Goal: Information Seeking & Learning: Learn about a topic

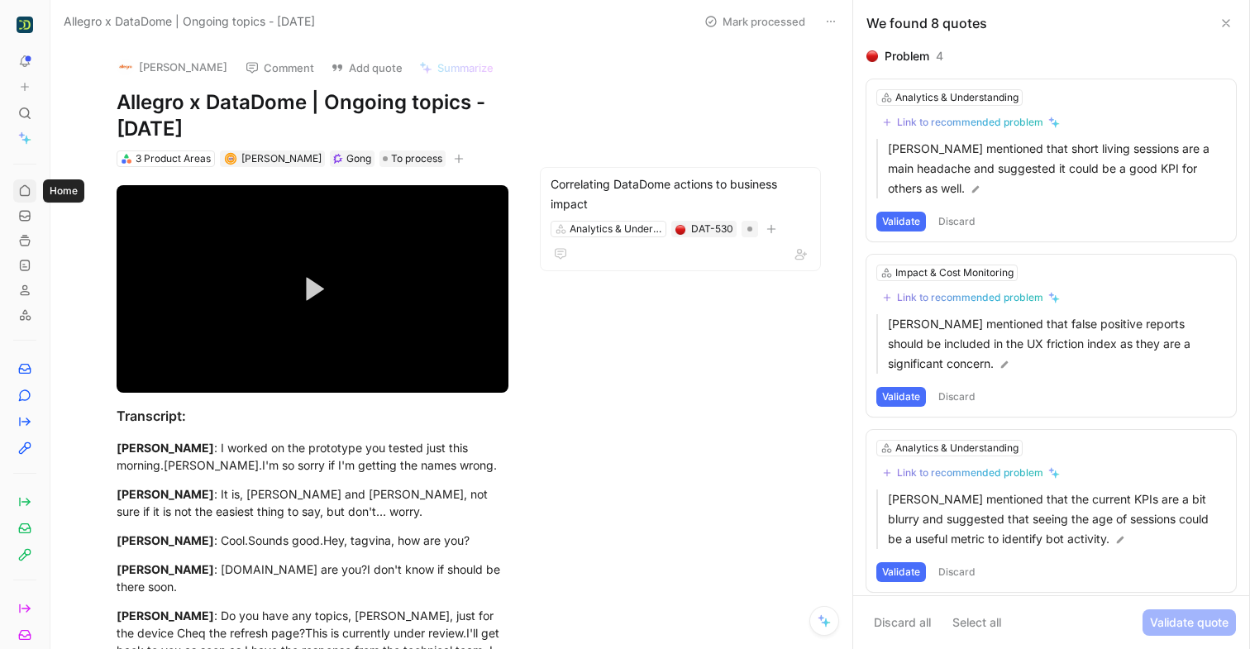
click at [22, 196] on icon at bounding box center [24, 190] width 13 height 13
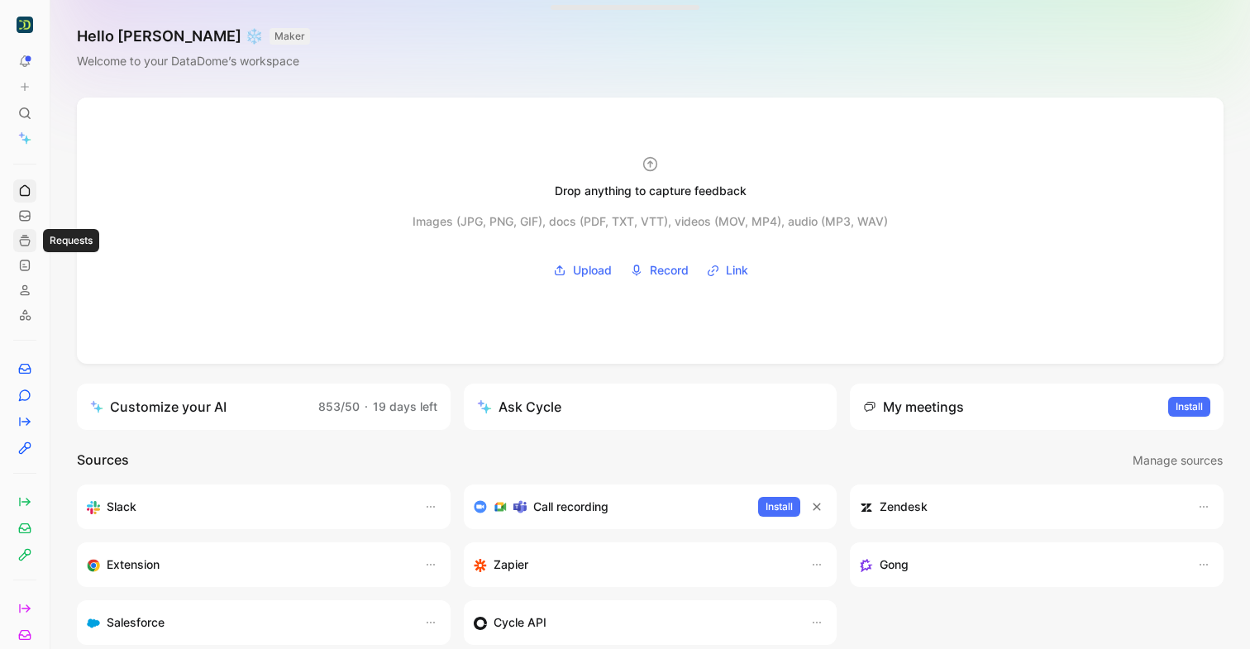
click at [25, 237] on use at bounding box center [25, 241] width 10 height 10
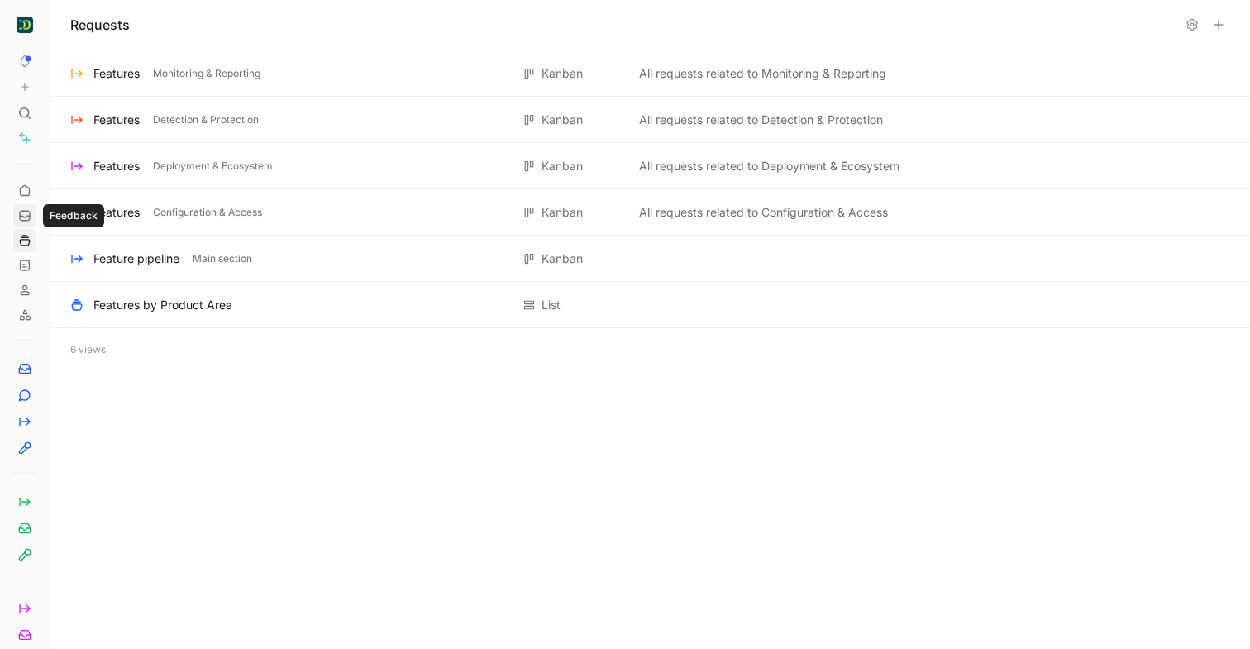
click at [25, 222] on icon at bounding box center [24, 215] width 13 height 13
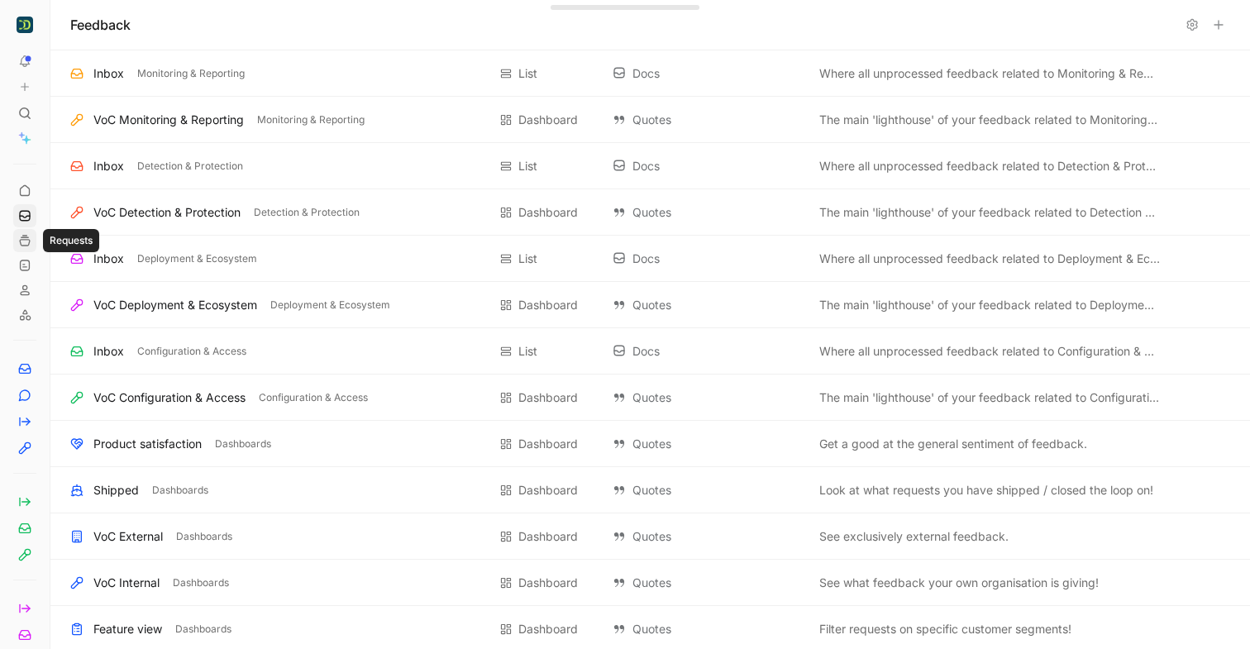
click at [25, 243] on icon at bounding box center [24, 240] width 13 height 13
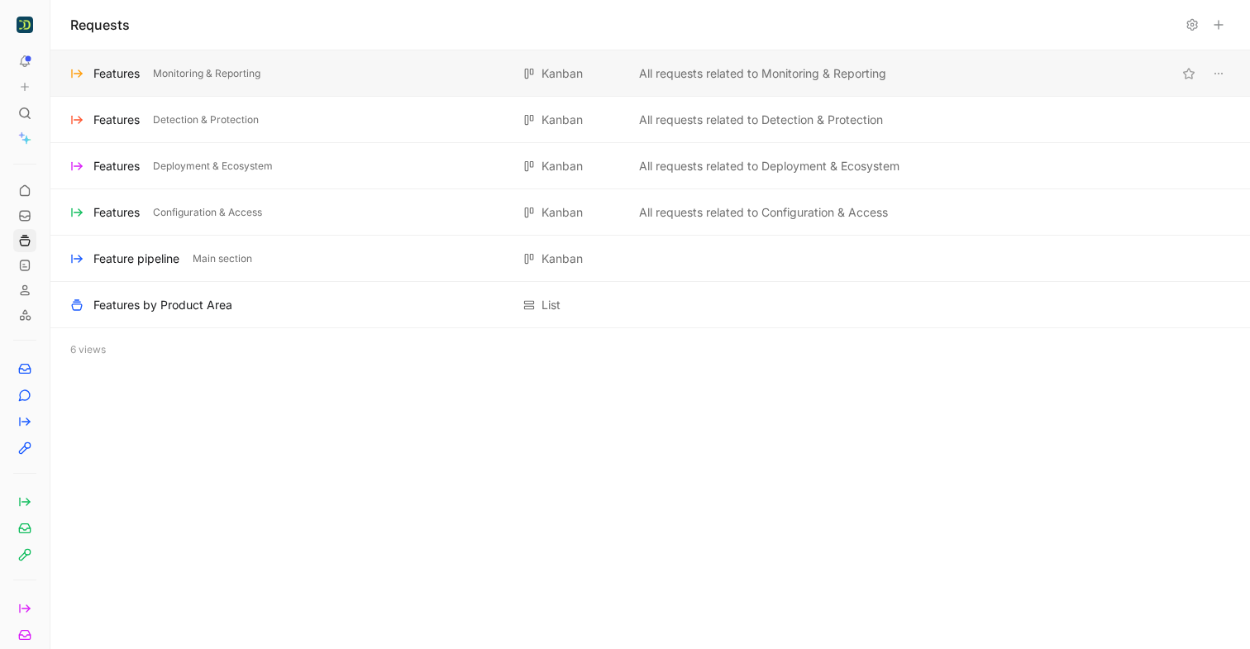
click at [298, 81] on div "Features Monitoring & Reporting" at bounding box center [290, 74] width 440 height 20
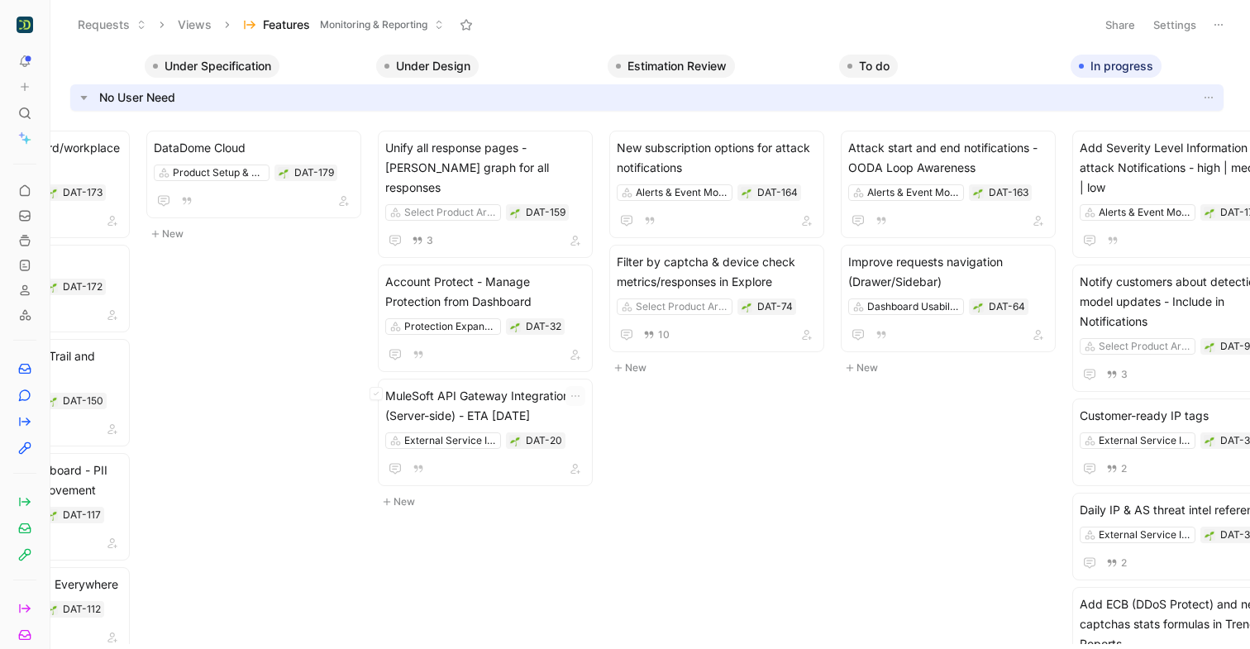
scroll to position [0, 1162]
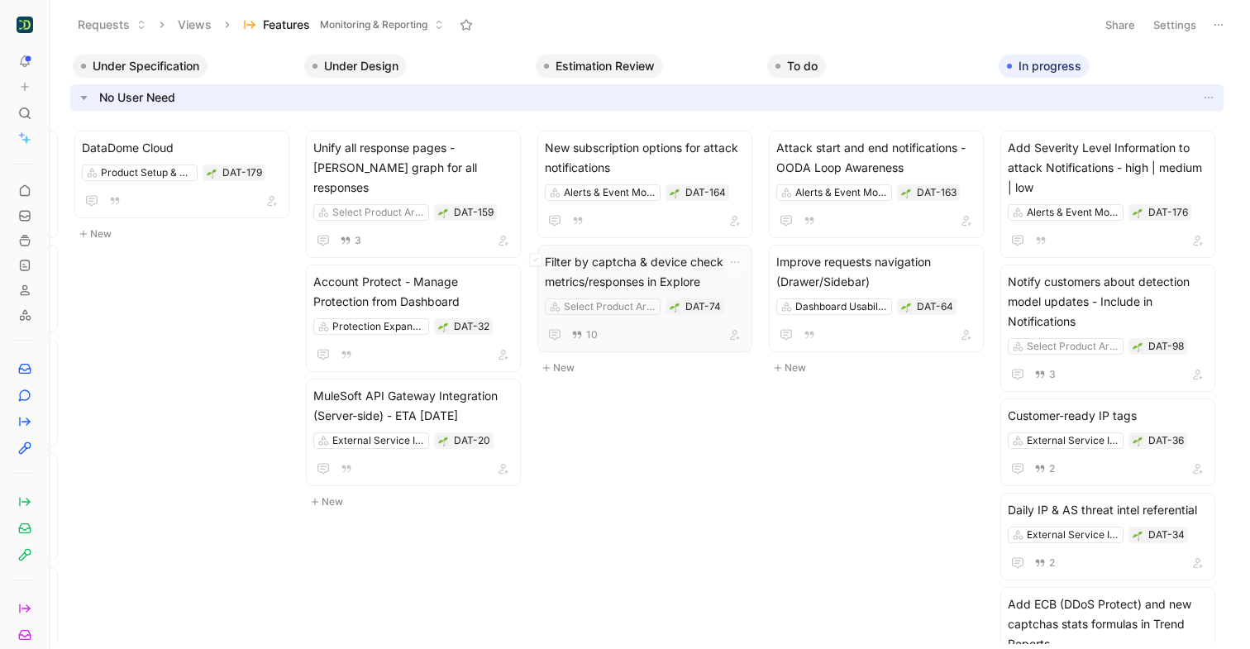
click at [636, 262] on span "Filter by captcha & device check metrics/responses in Explore" at bounding box center [645, 272] width 200 height 40
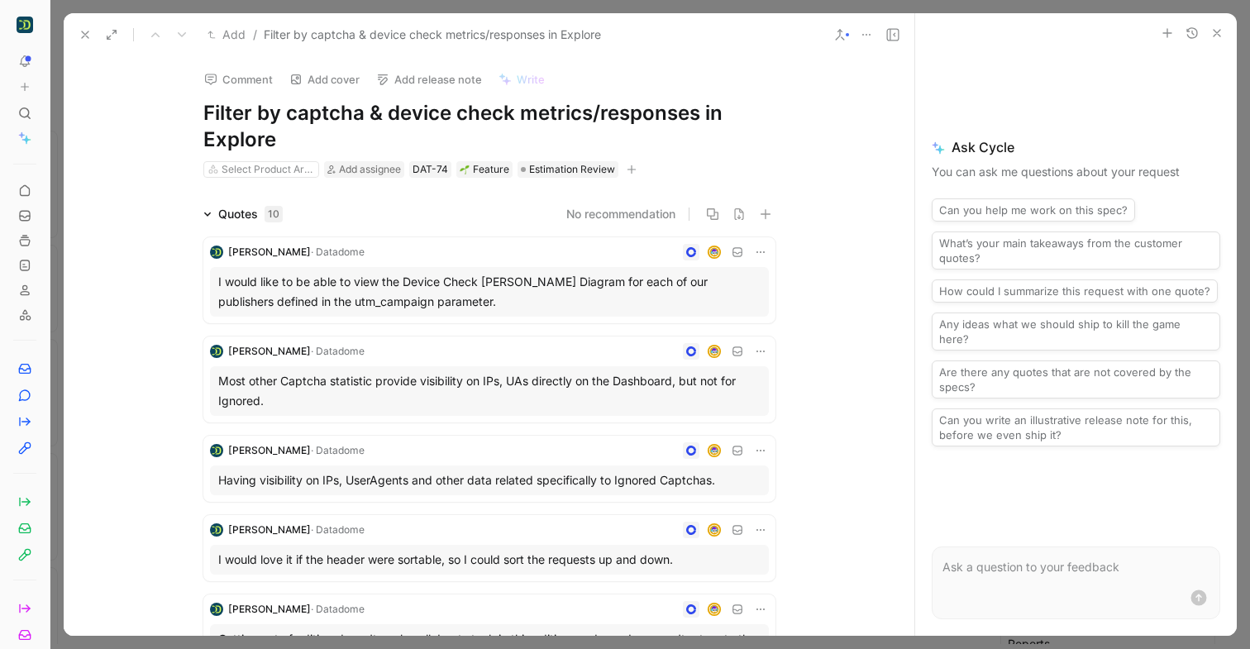
click at [1216, 39] on icon "button" at bounding box center [1217, 32] width 13 height 13
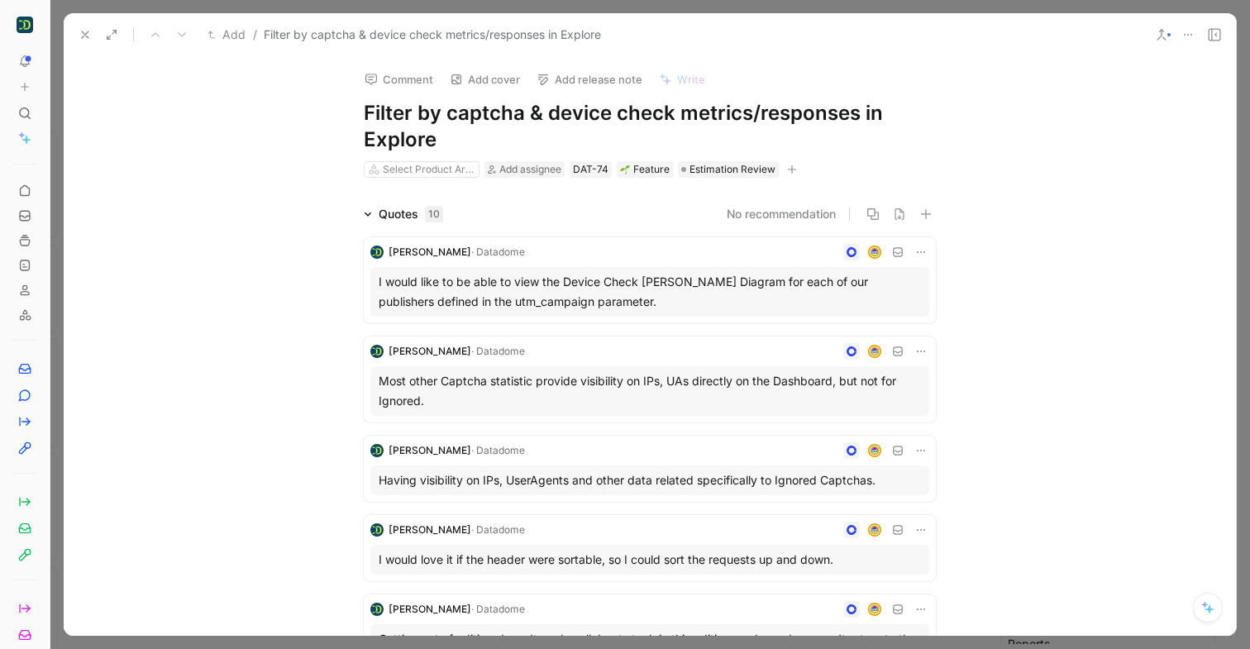
click at [86, 26] on button at bounding box center [85, 34] width 23 height 23
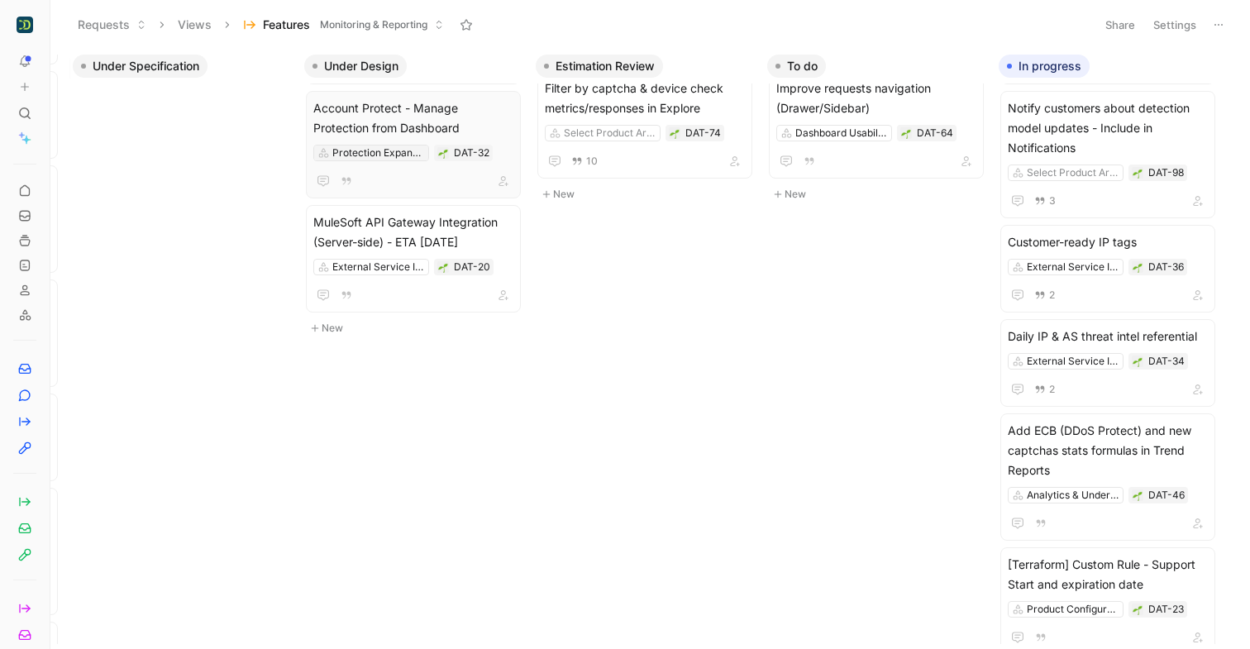
scroll to position [177, 1162]
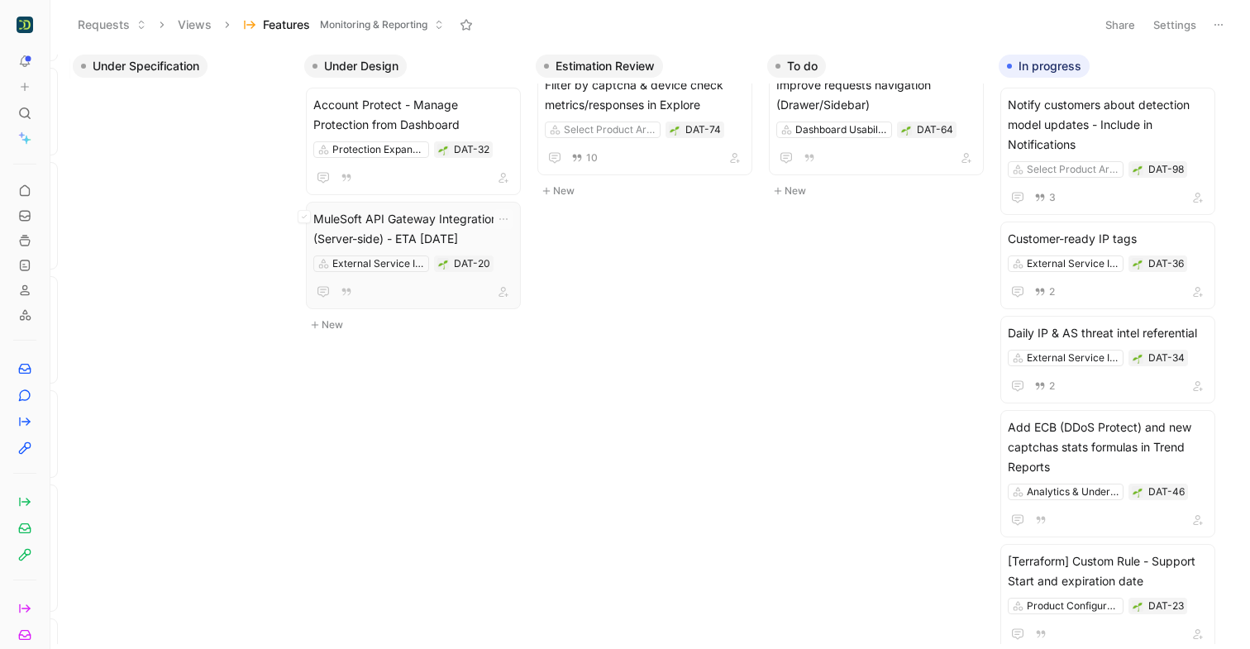
click at [433, 209] on span "MuleSoft API Gateway Integration (Server-side) - ETA [DATE]" at bounding box center [413, 229] width 200 height 40
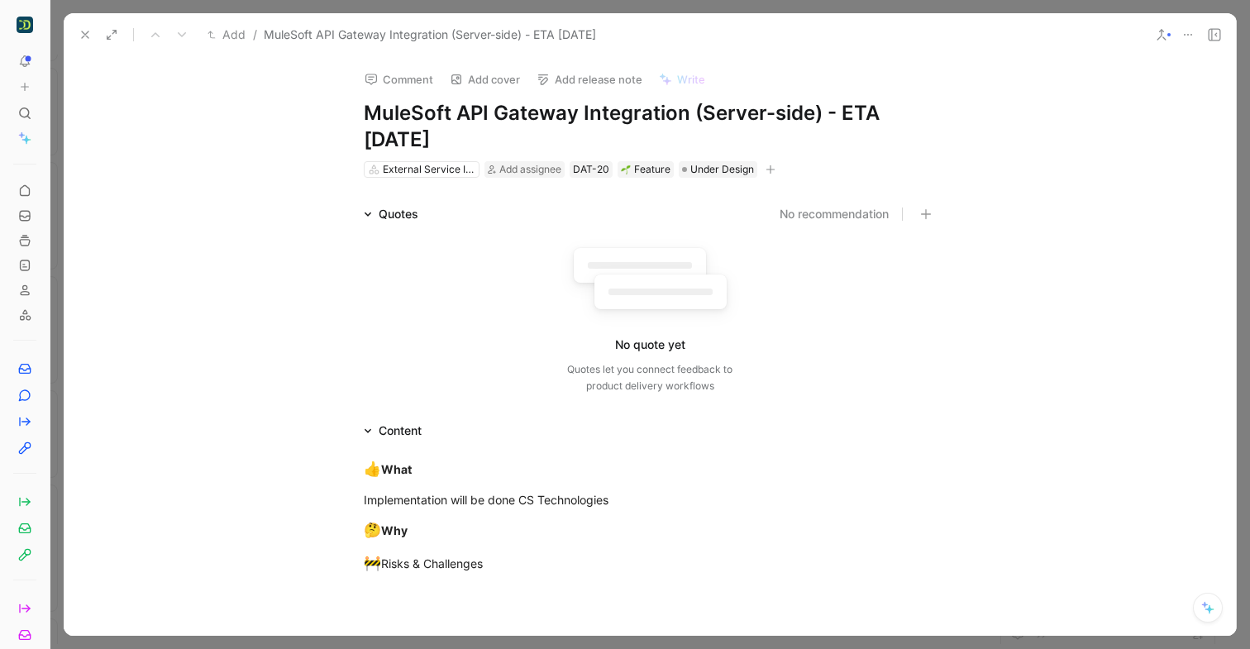
click at [88, 36] on icon at bounding box center [85, 34] width 13 height 13
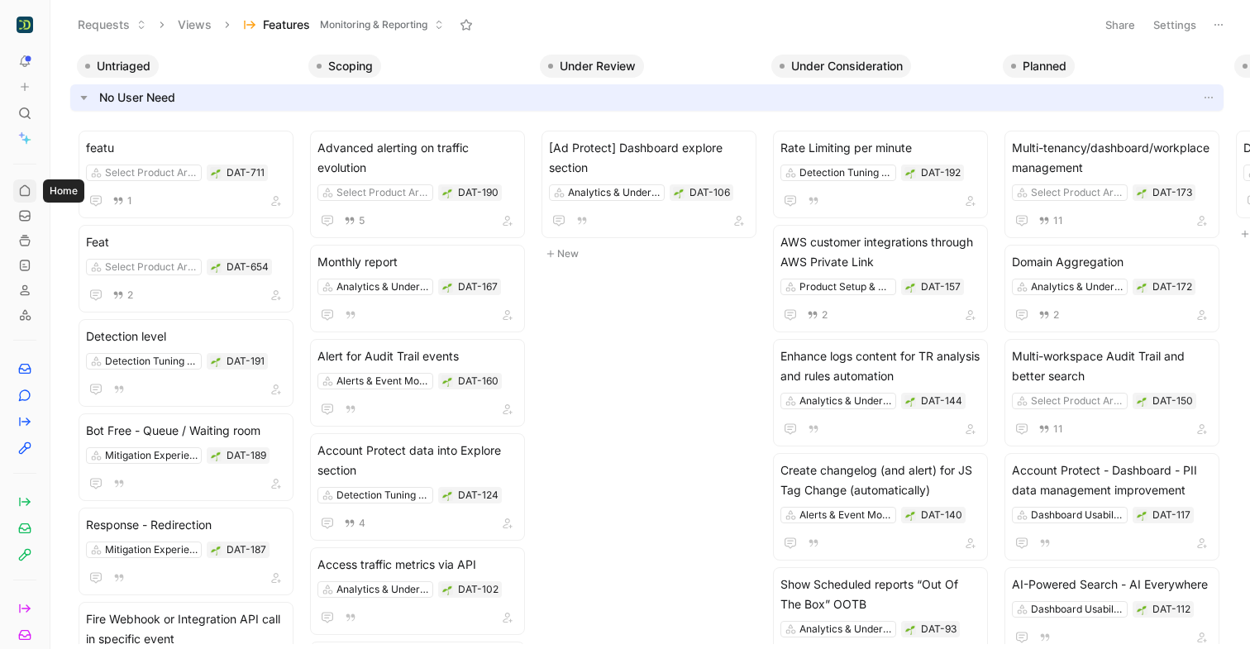
click at [27, 190] on icon at bounding box center [24, 190] width 13 height 13
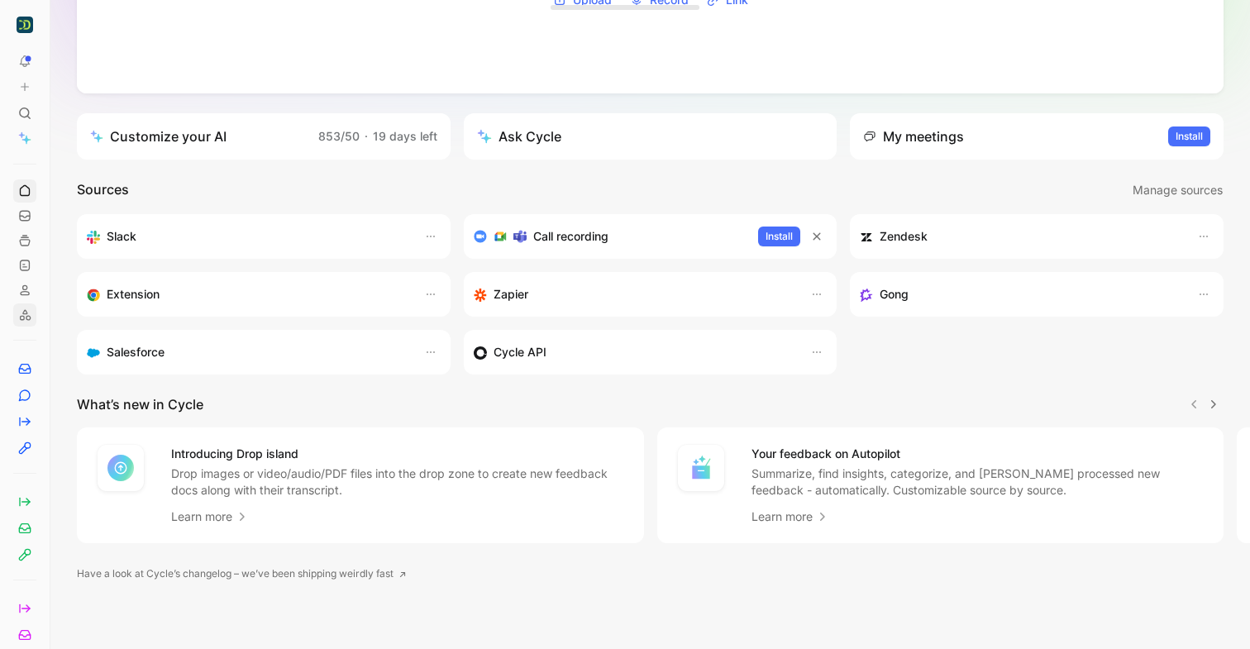
click at [26, 313] on use at bounding box center [26, 315] width 10 height 10
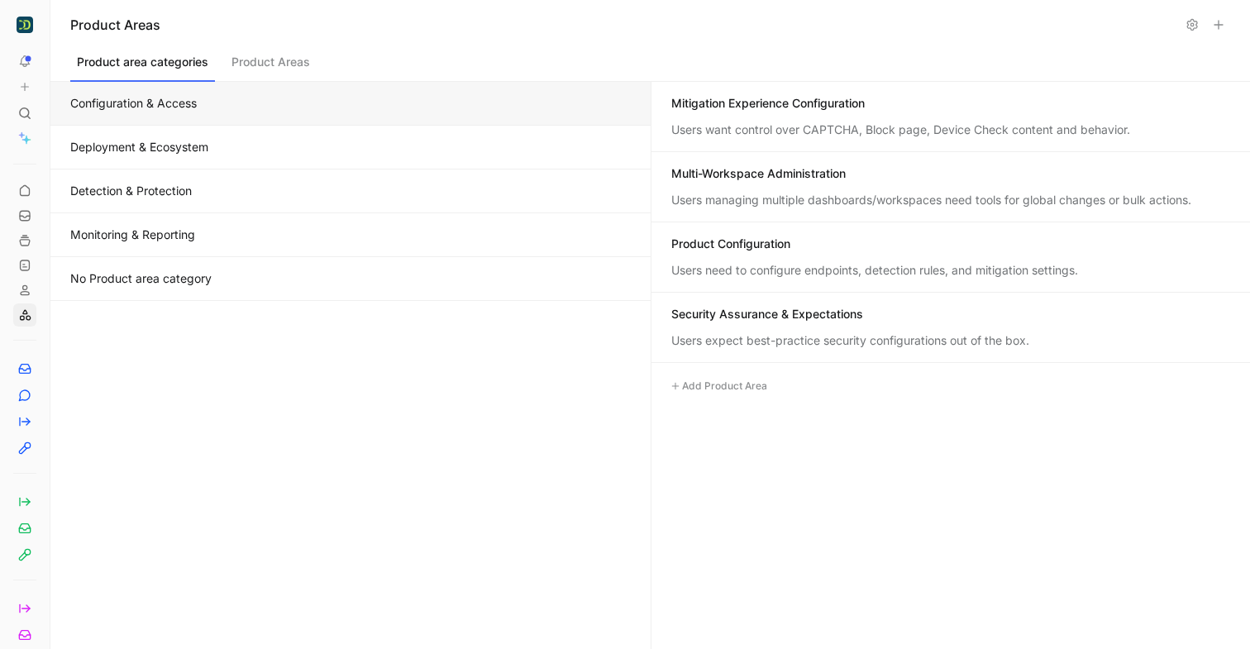
click at [251, 151] on button "Deployment & Ecosystem" at bounding box center [350, 148] width 600 height 44
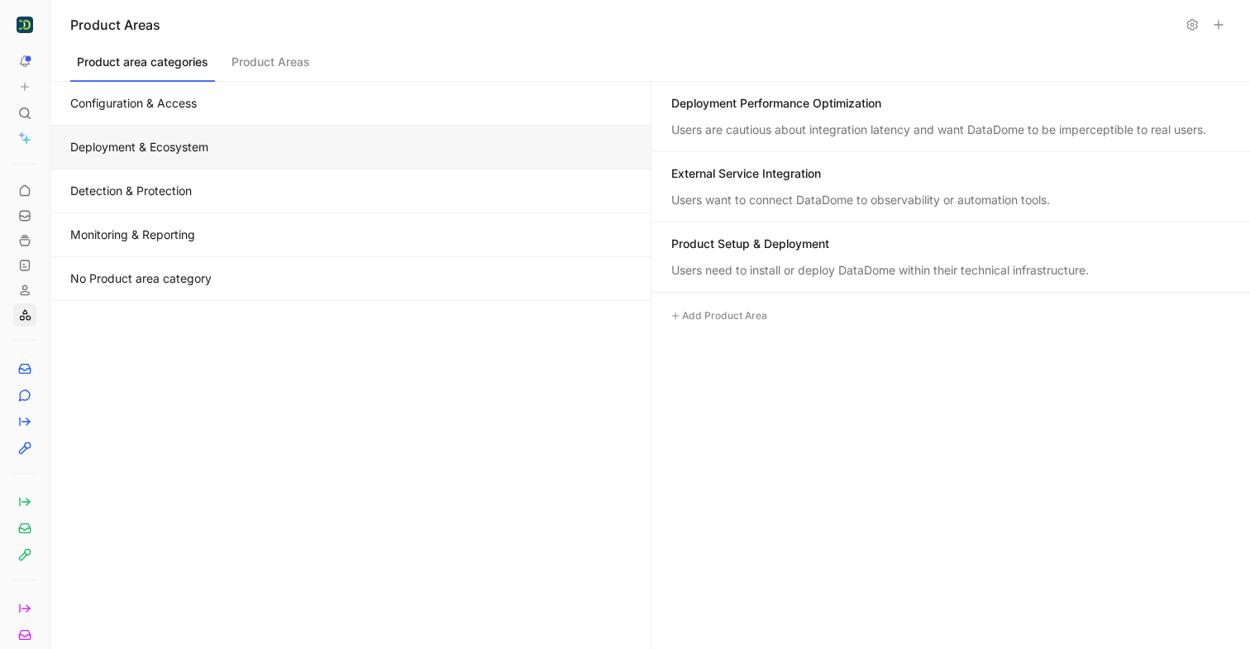
click at [401, 193] on button "Detection & Protection" at bounding box center [350, 192] width 600 height 44
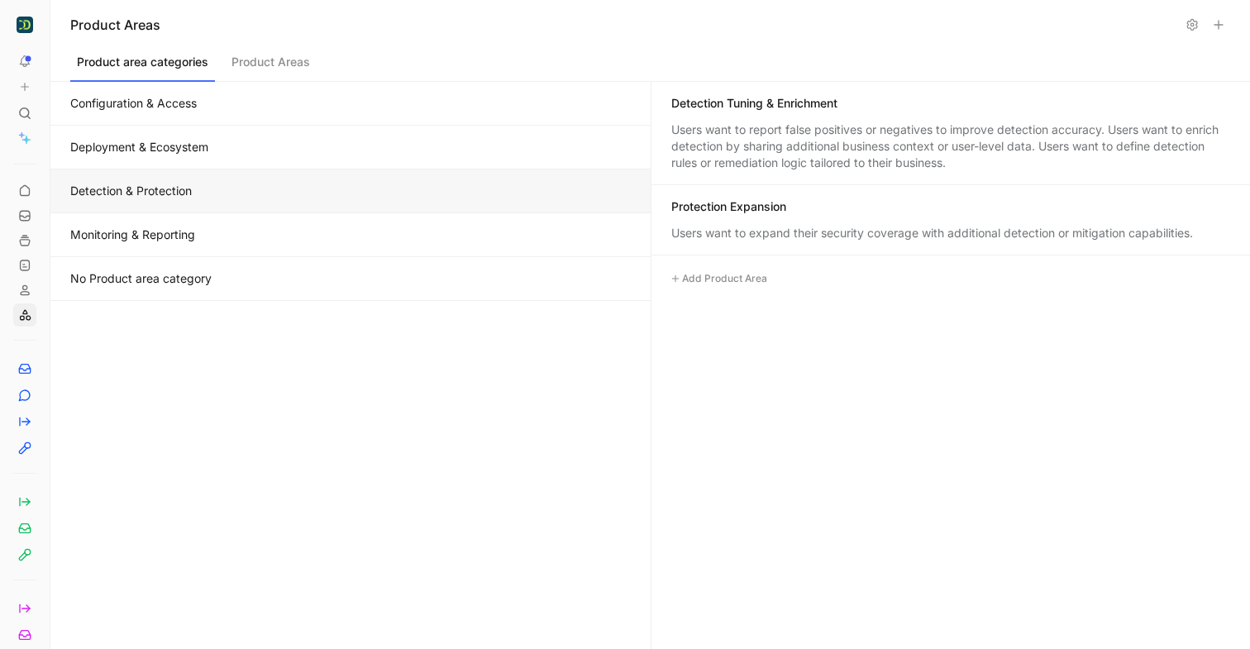
click at [393, 146] on button "Deployment & Ecosystem" at bounding box center [350, 148] width 600 height 44
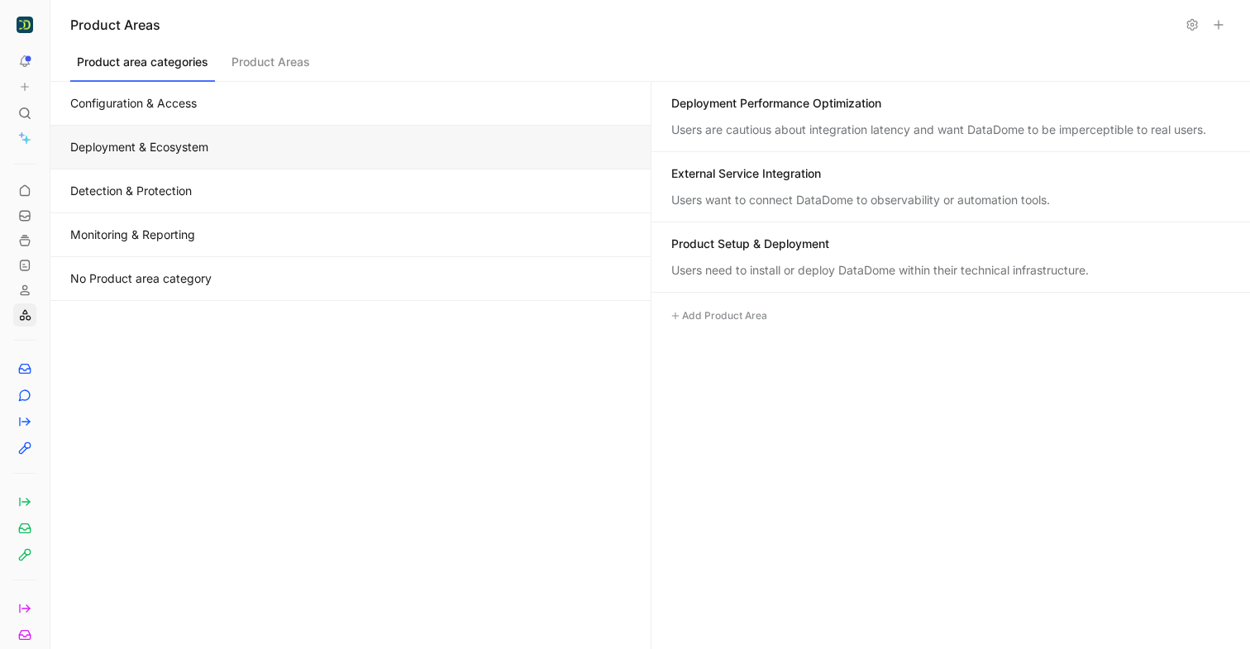
click at [725, 262] on div "Users need to install or deploy DataDome within their technical infrastructure." at bounding box center [952, 270] width 560 height 17
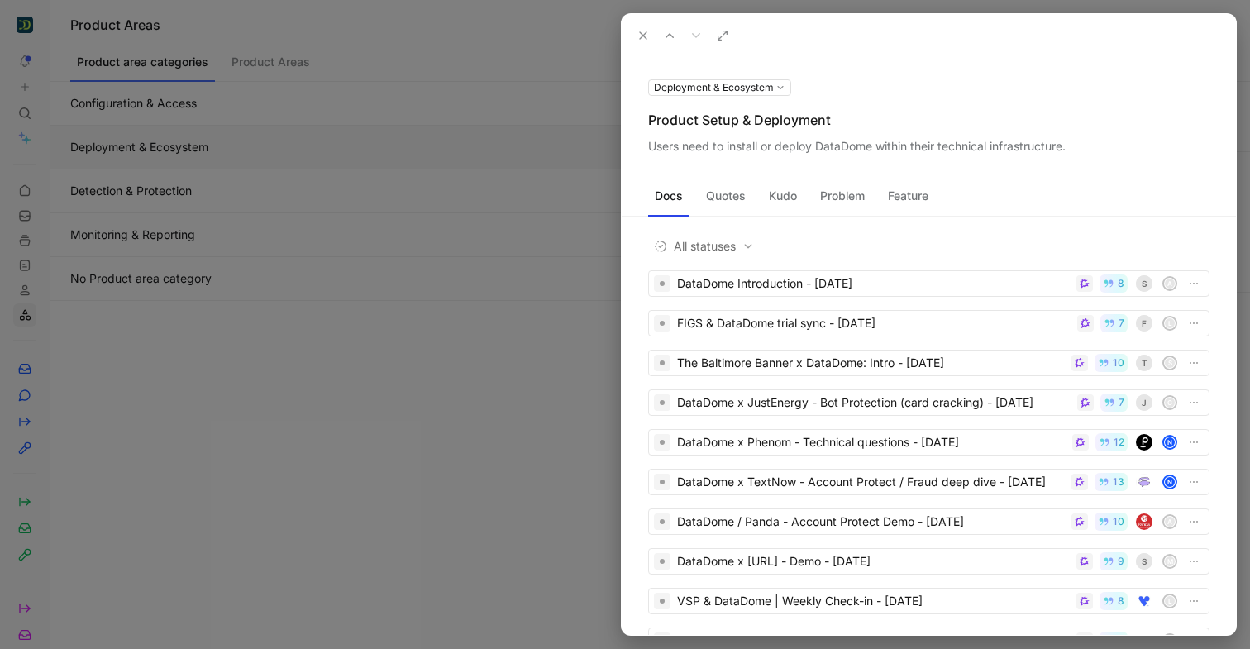
click at [728, 197] on button "Quotes" at bounding box center [726, 196] width 53 height 26
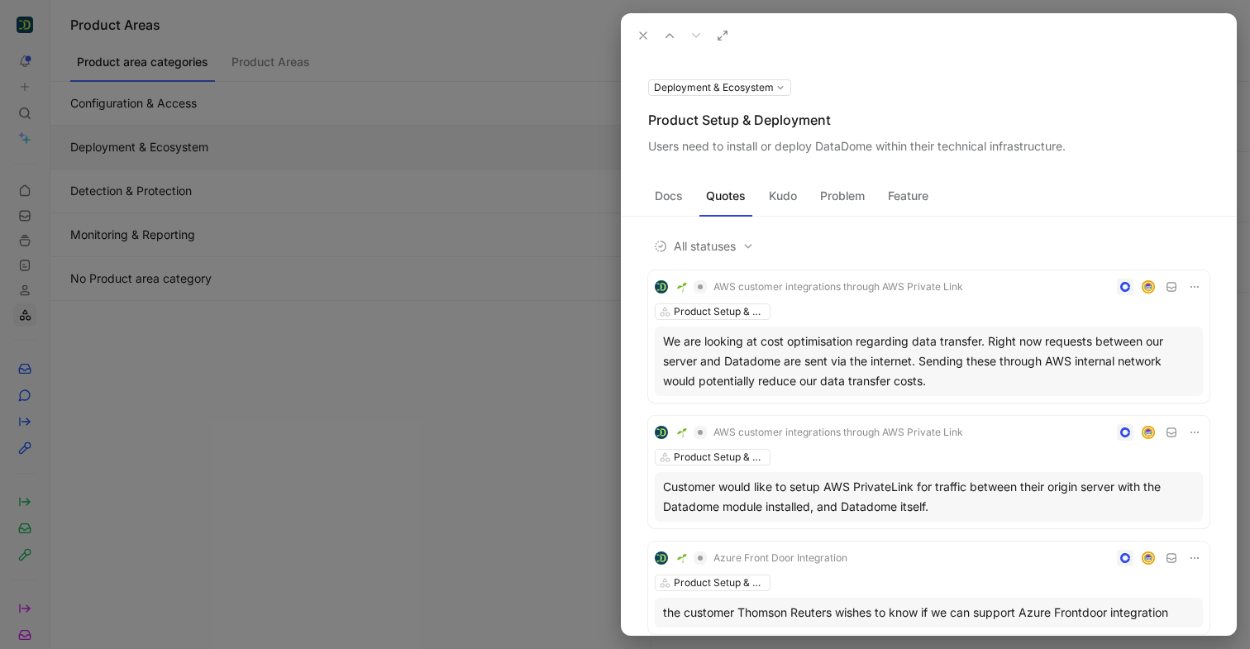
click at [666, 192] on button "Docs" at bounding box center [668, 196] width 41 height 26
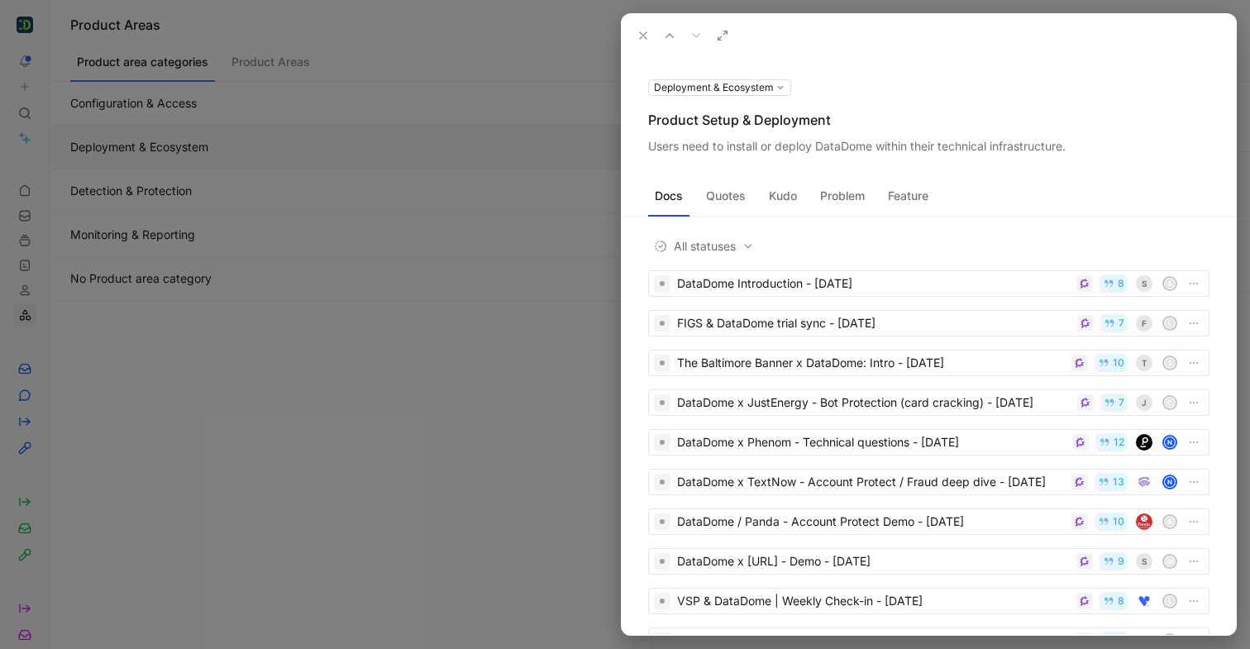
click at [730, 184] on button "Quotes" at bounding box center [726, 196] width 53 height 26
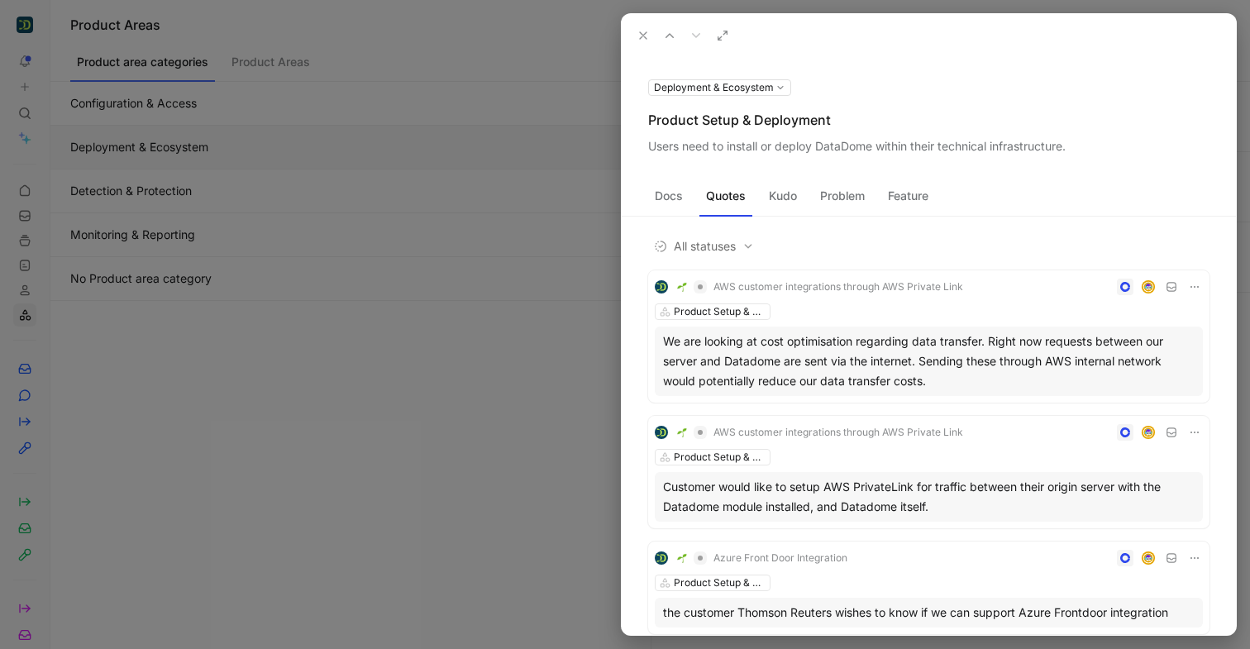
click at [763, 200] on button "Kudo" at bounding box center [783, 196] width 41 height 26
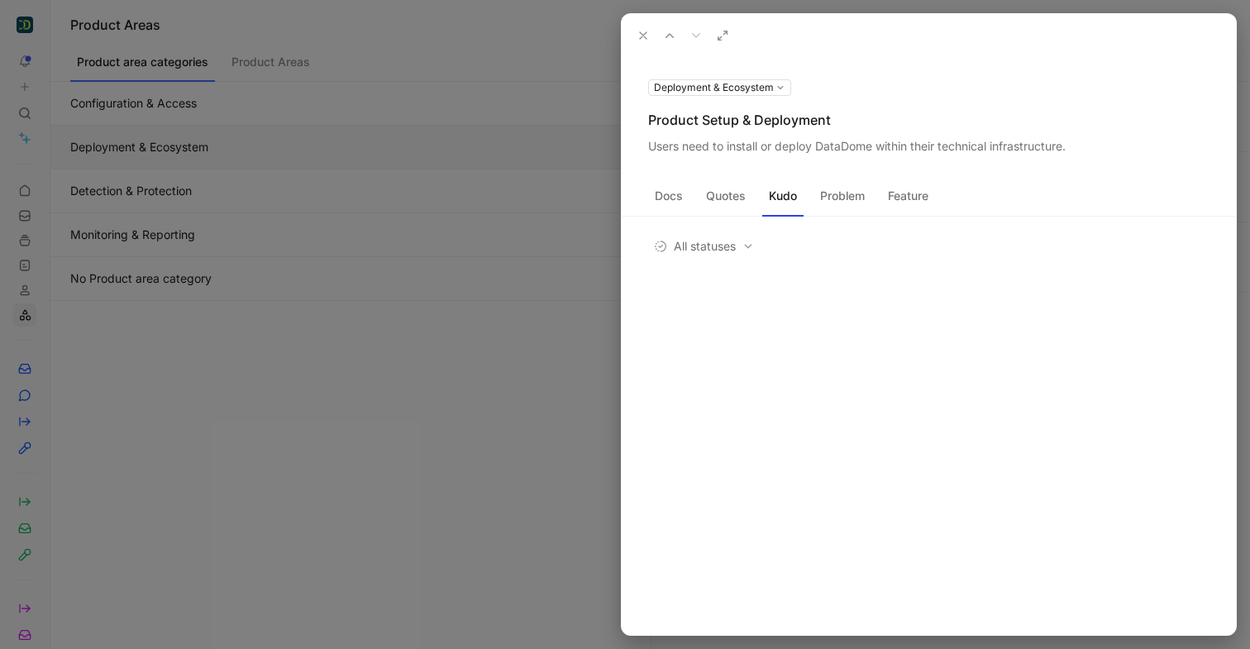
click at [843, 198] on button "Problem" at bounding box center [843, 196] width 58 height 26
click at [901, 185] on button "Feature" at bounding box center [909, 196] width 54 height 26
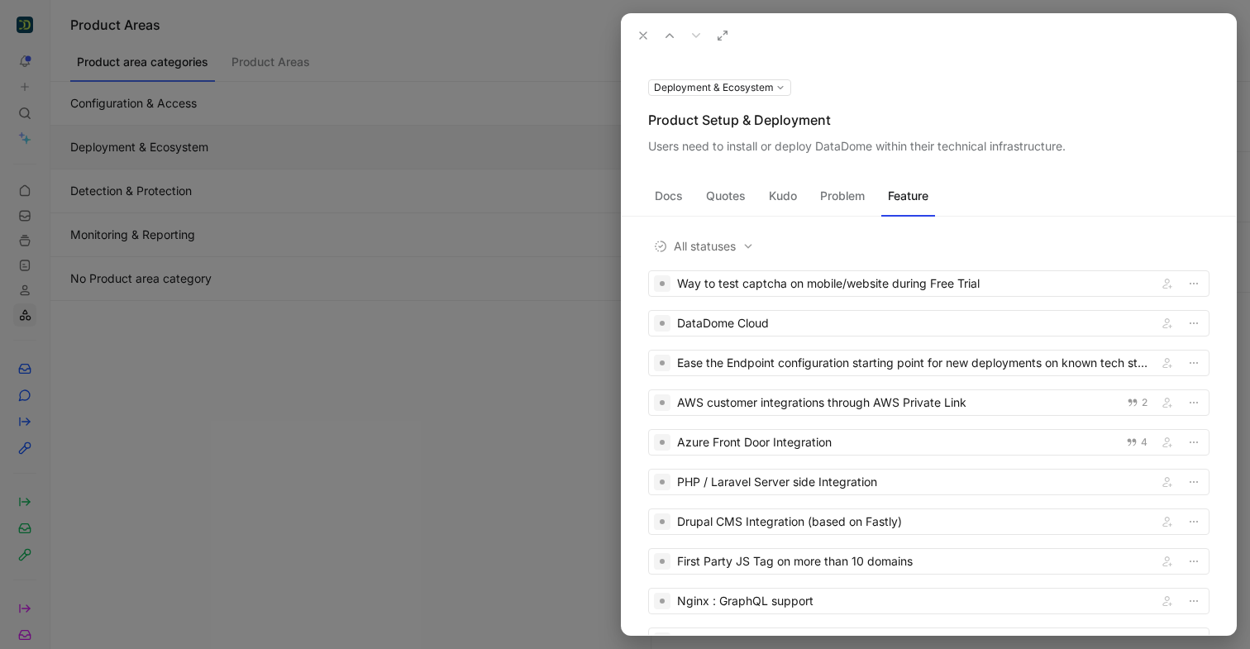
click at [733, 196] on button "Quotes" at bounding box center [726, 196] width 53 height 26
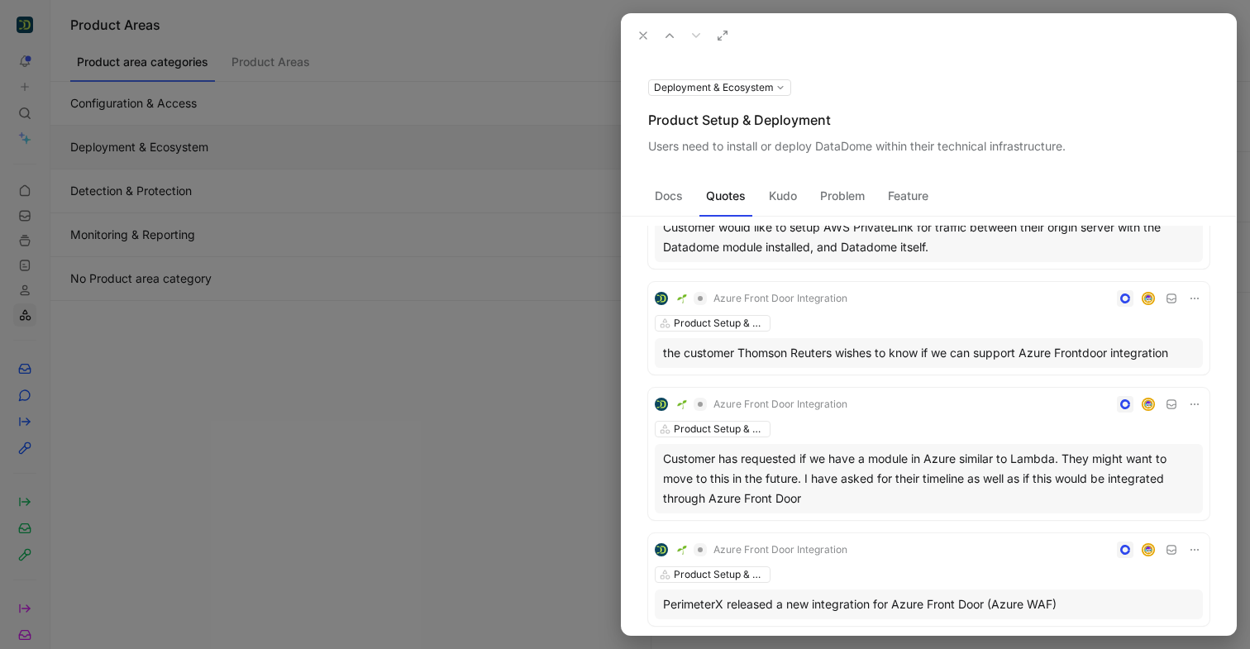
scroll to position [160, 0]
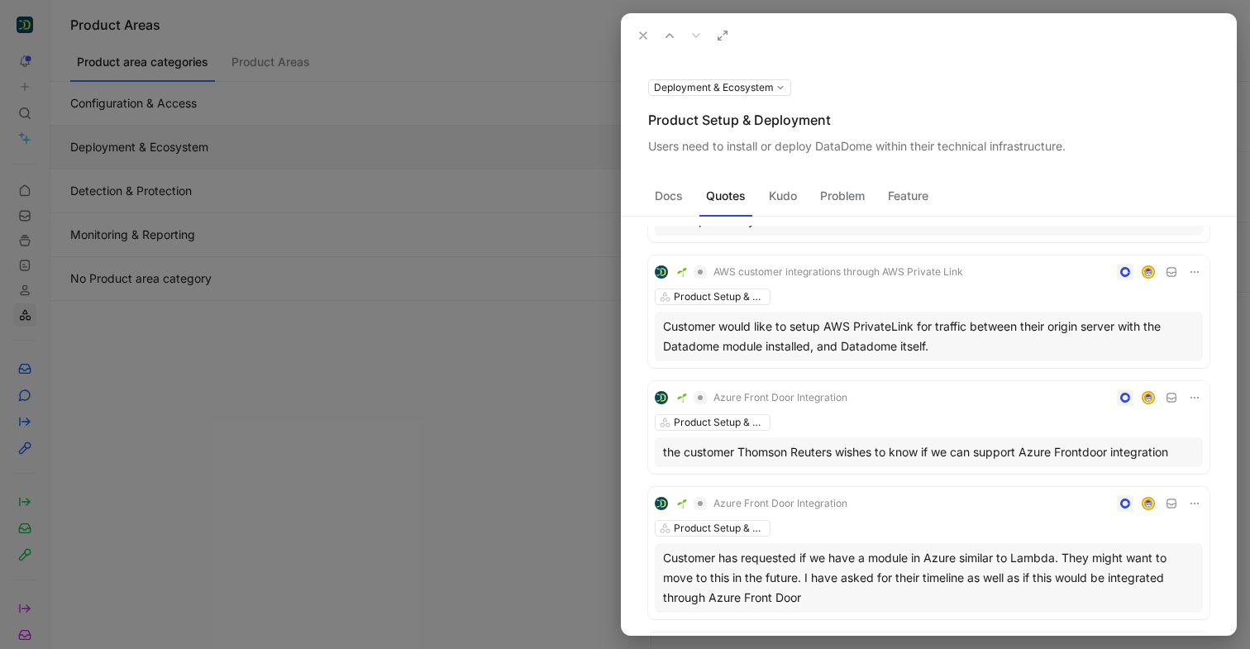
click at [648, 36] on icon at bounding box center [643, 35] width 13 height 13
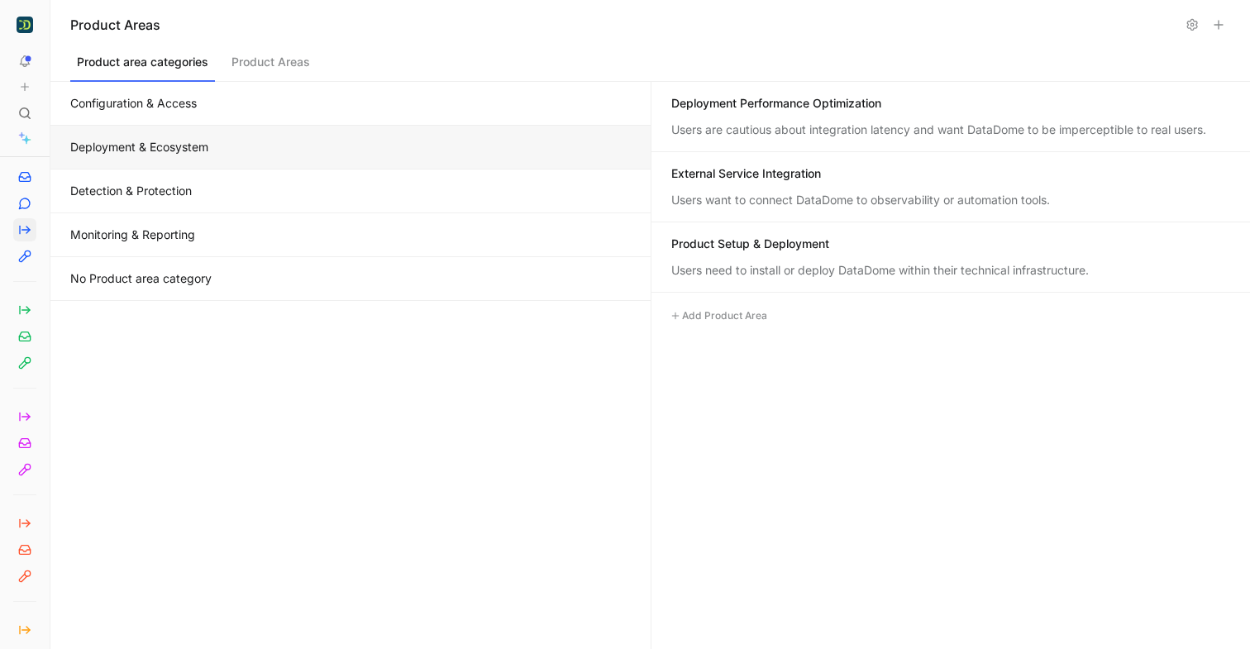
scroll to position [199, 0]
click at [770, 190] on div "External Service Integration Users want to connect DataDome to observability or…" at bounding box center [952, 187] width 600 height 70
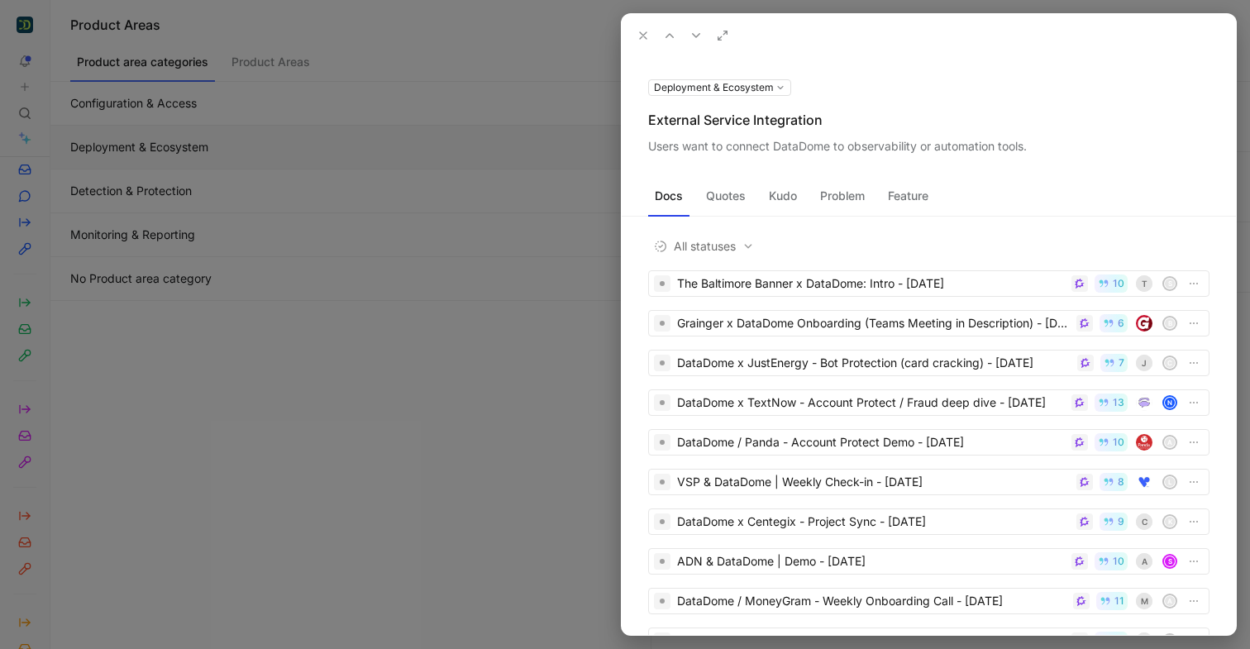
click at [727, 206] on button "Quotes" at bounding box center [726, 196] width 53 height 26
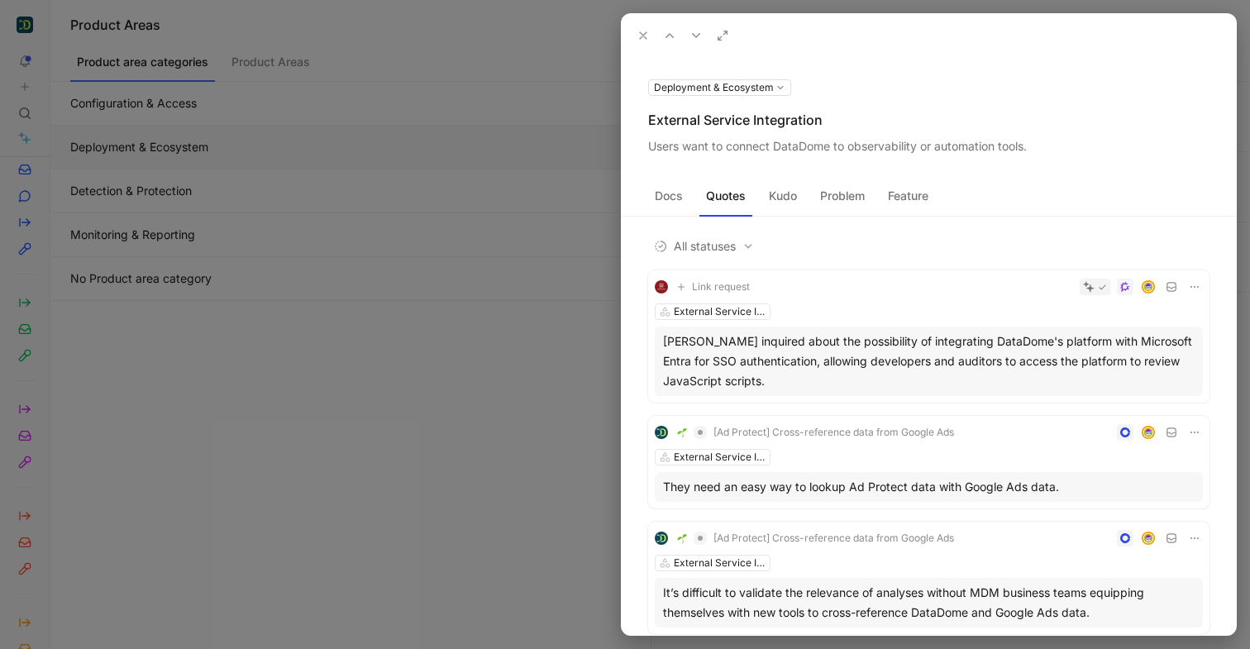
click at [643, 40] on icon at bounding box center [643, 35] width 13 height 13
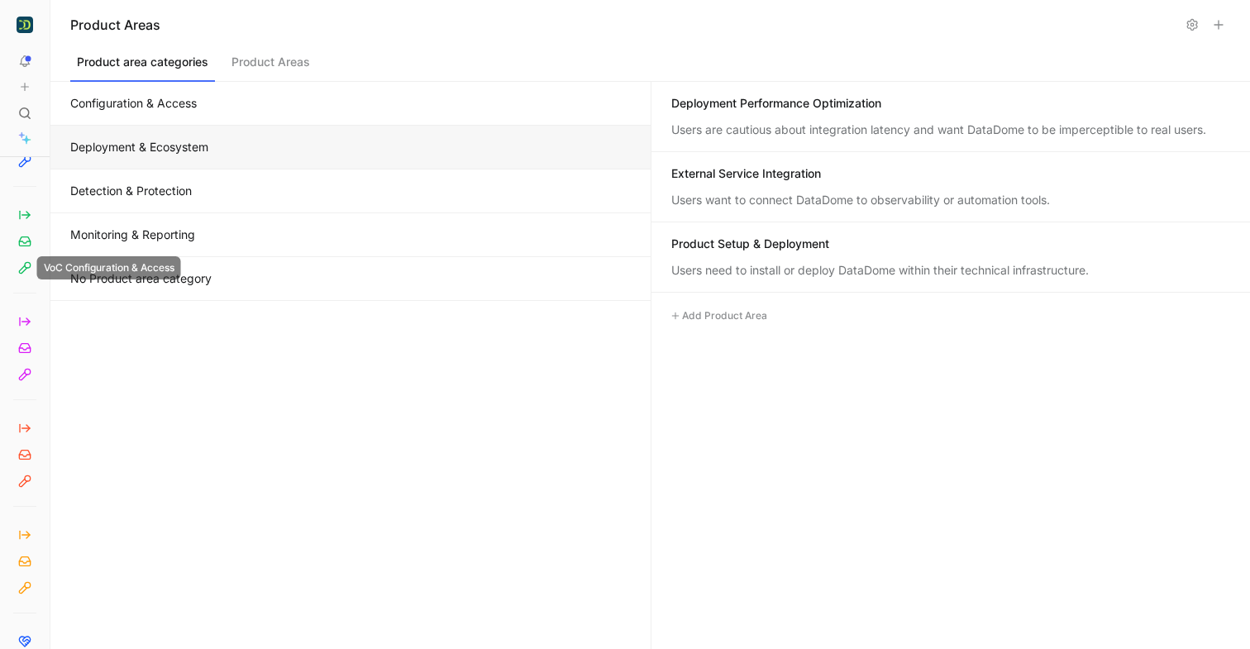
scroll to position [289, 0]
click at [31, 535] on icon at bounding box center [24, 532] width 13 height 13
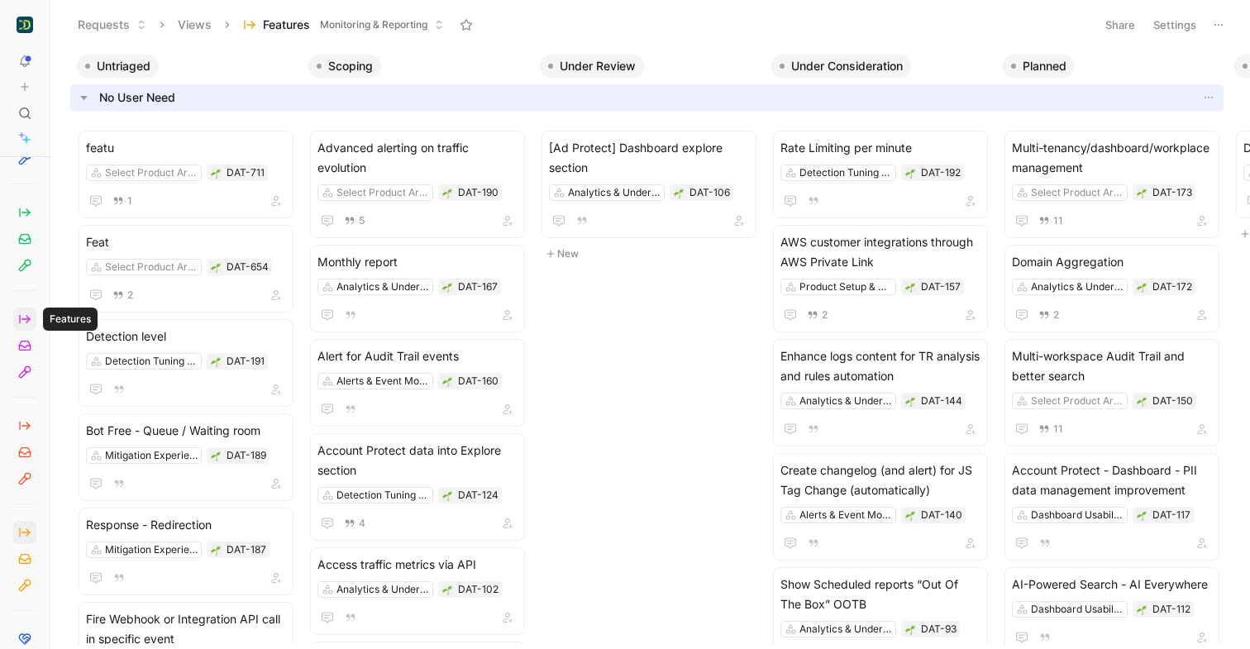
click at [25, 315] on icon at bounding box center [24, 319] width 13 height 13
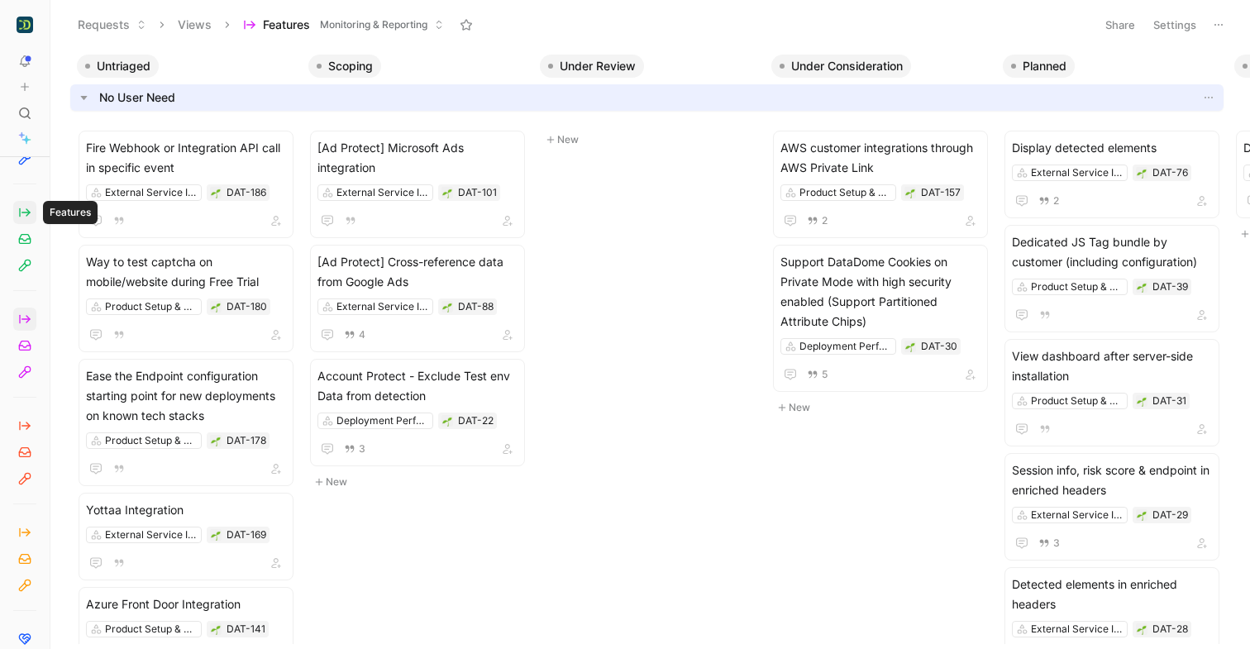
click at [25, 211] on icon at bounding box center [24, 212] width 13 height 13
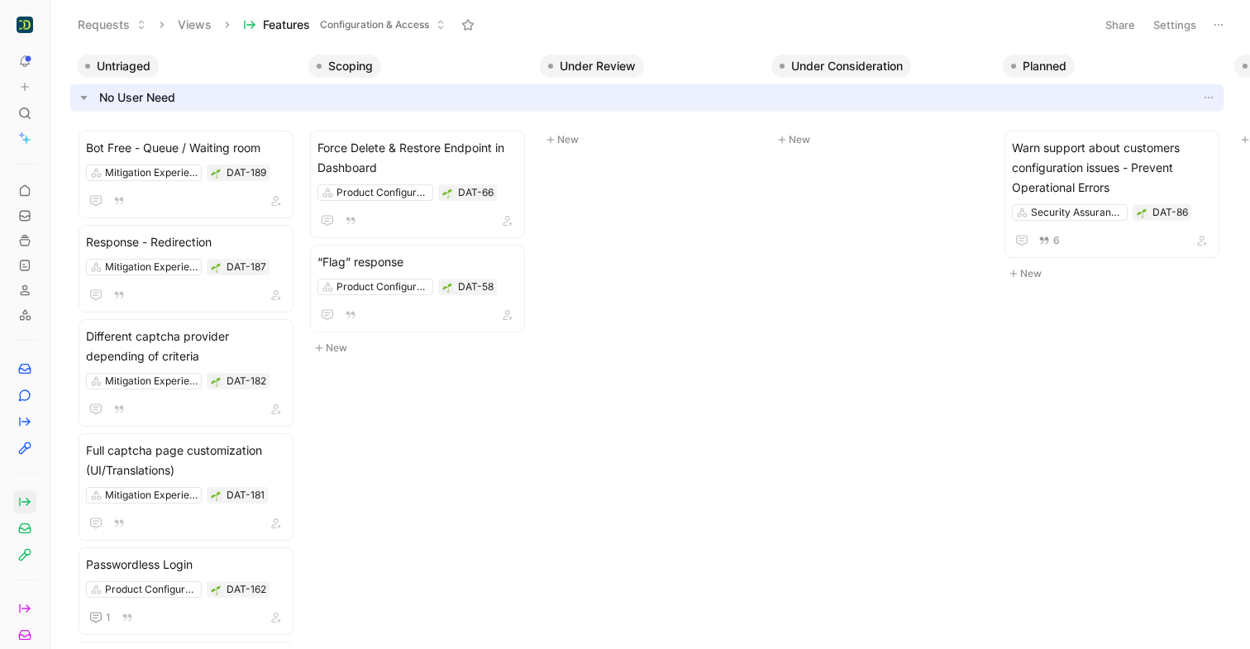
click at [55, 24] on icon at bounding box center [54, 24] width 13 height 13
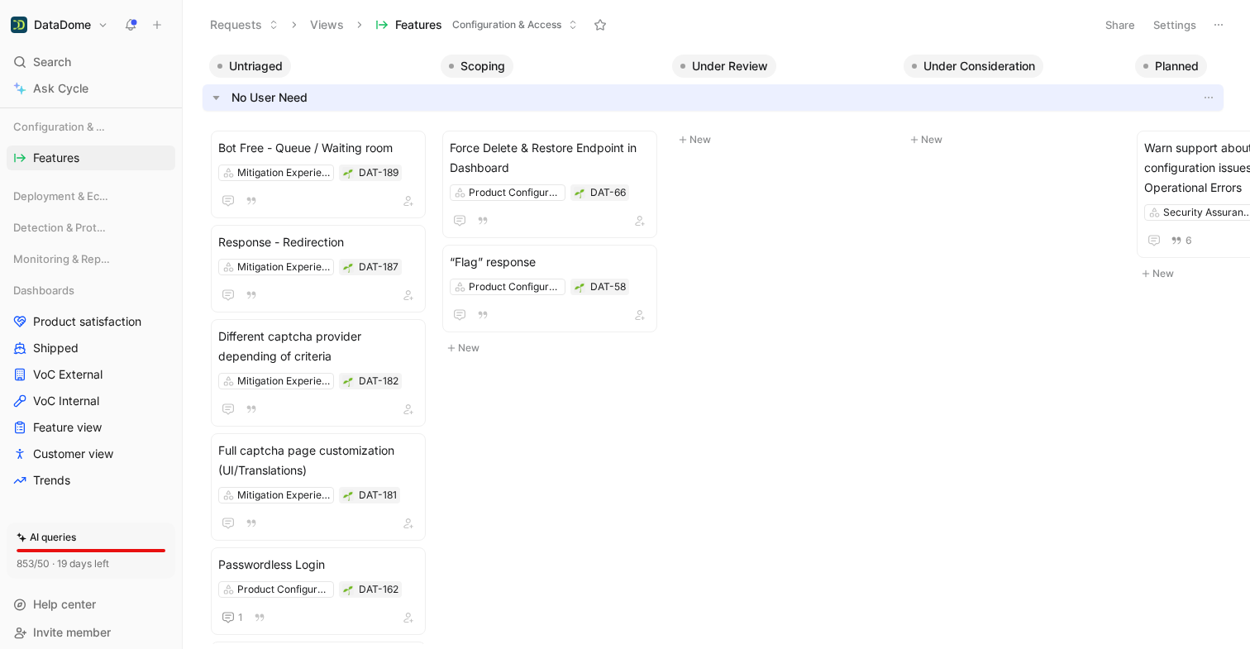
scroll to position [238, 0]
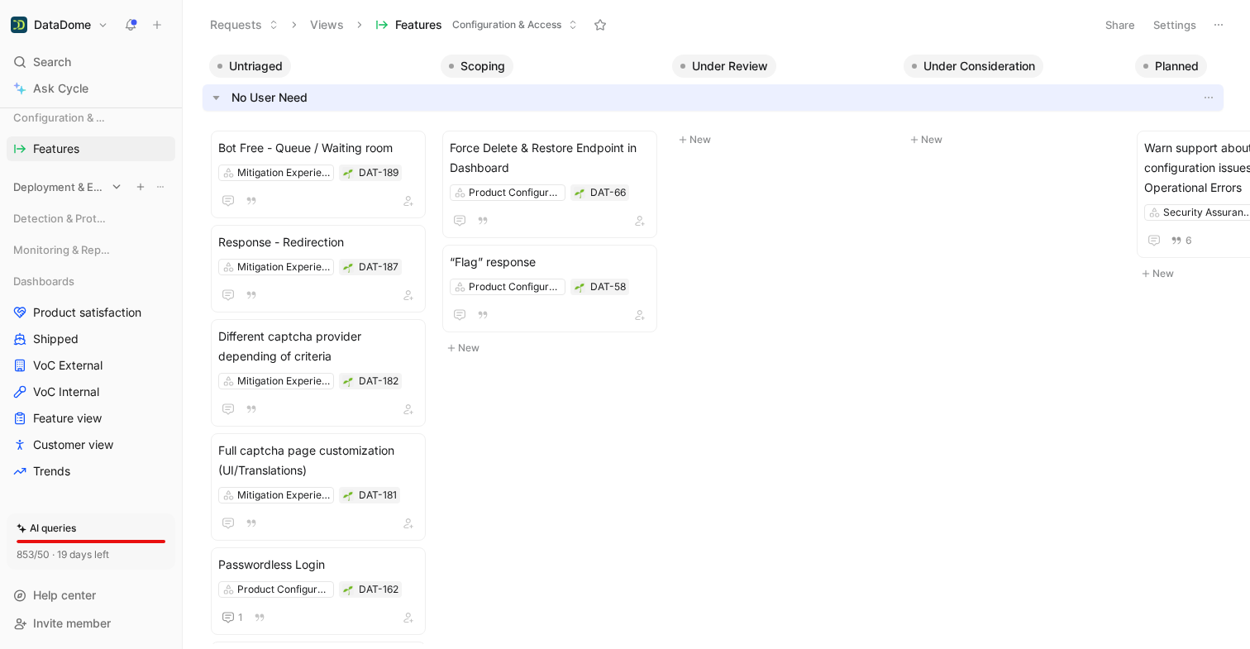
click at [116, 184] on icon at bounding box center [117, 187] width 12 height 12
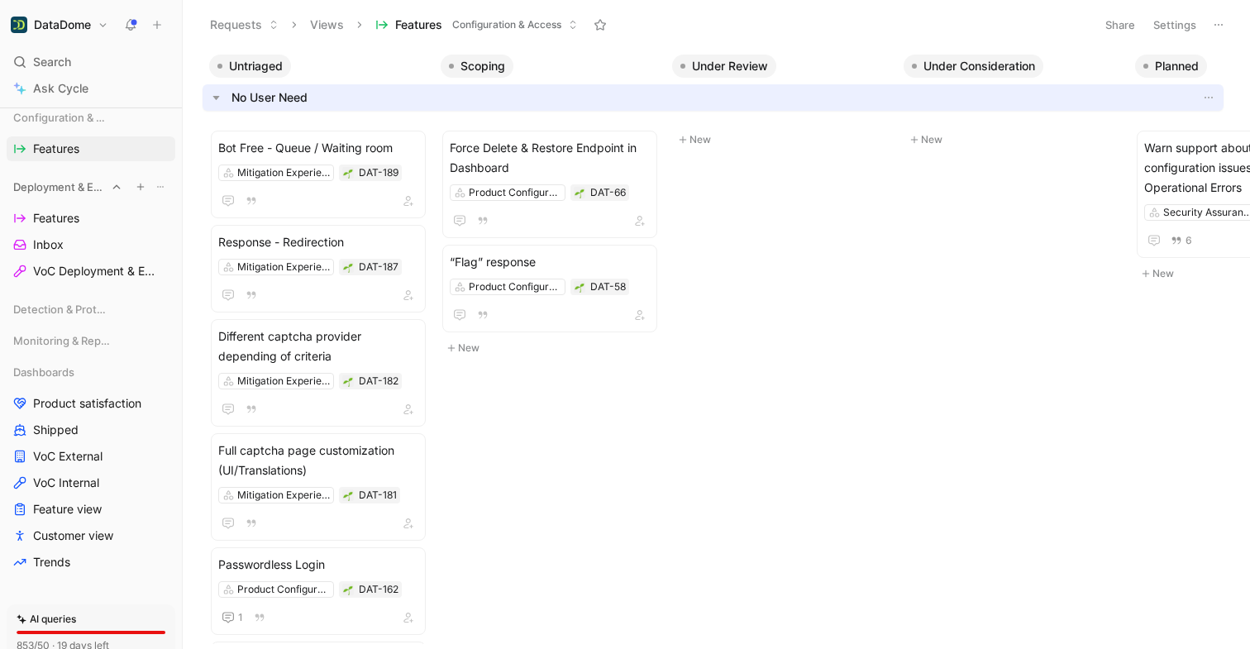
click at [116, 184] on icon at bounding box center [117, 187] width 12 height 12
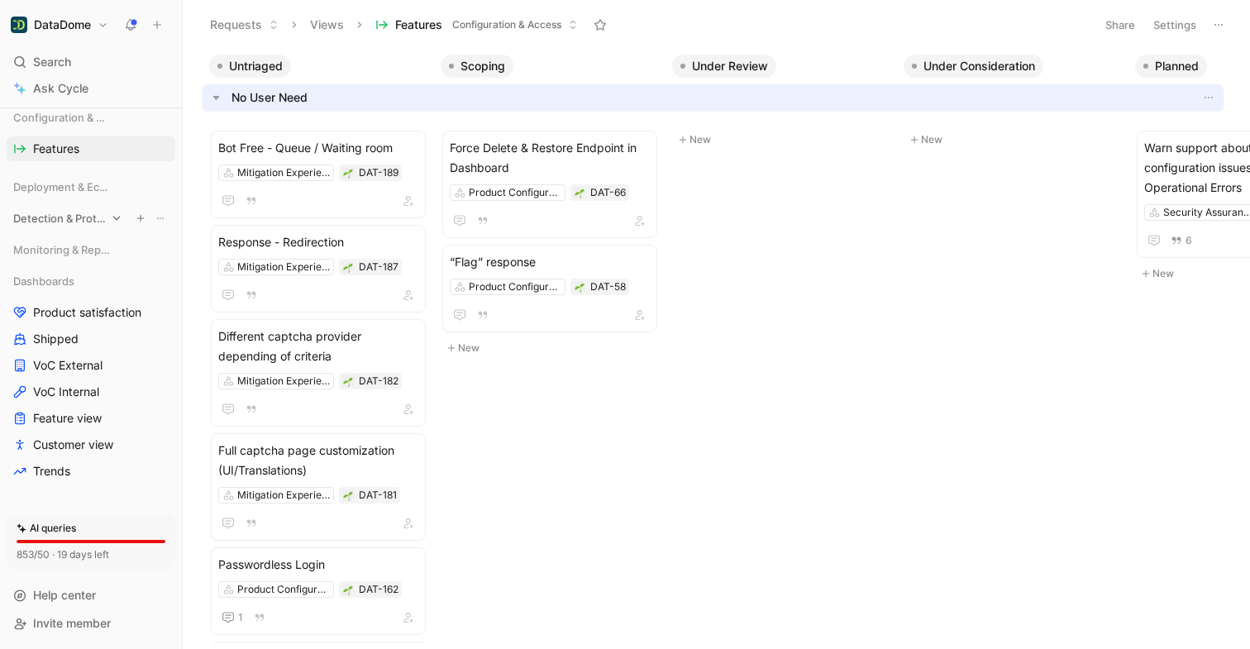
click at [115, 219] on icon at bounding box center [116, 218] width 7 height 4
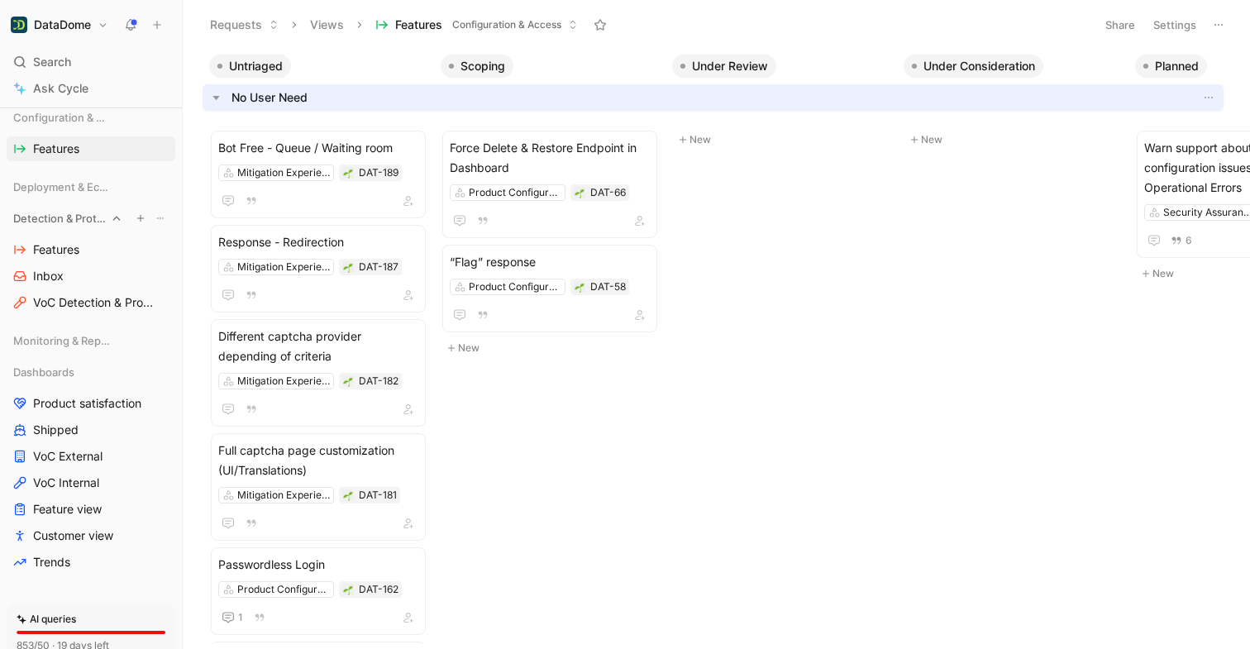
click at [115, 219] on icon at bounding box center [117, 219] width 12 height 12
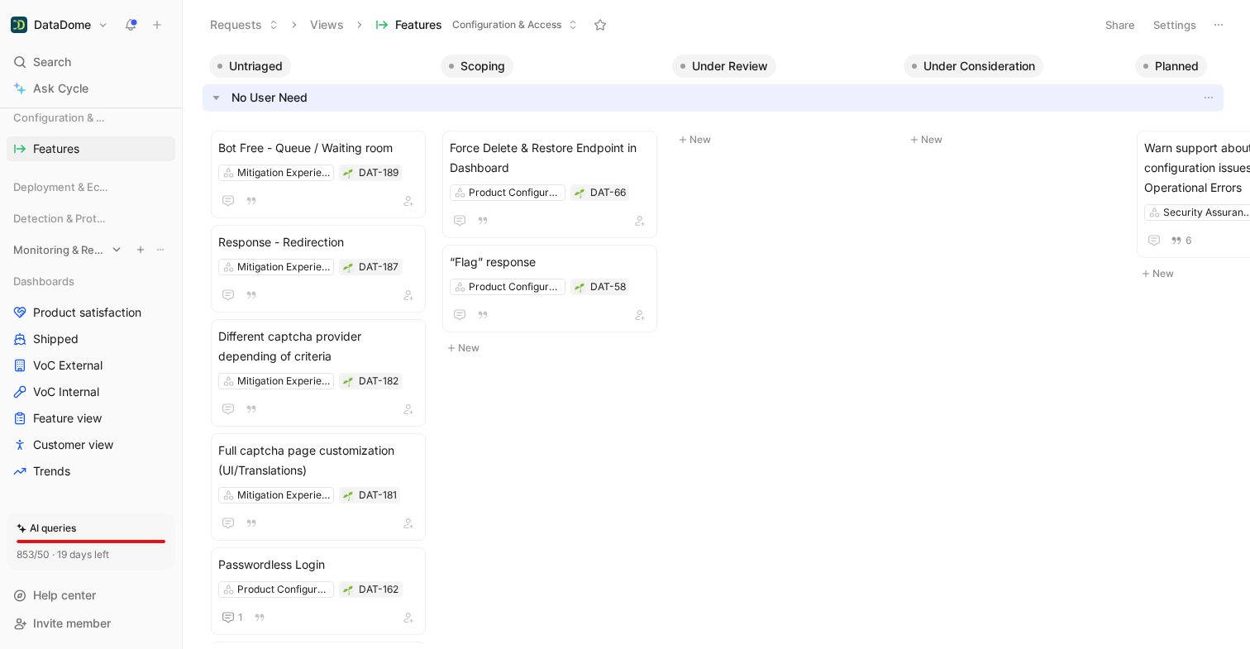
click at [117, 254] on icon at bounding box center [117, 250] width 12 height 12
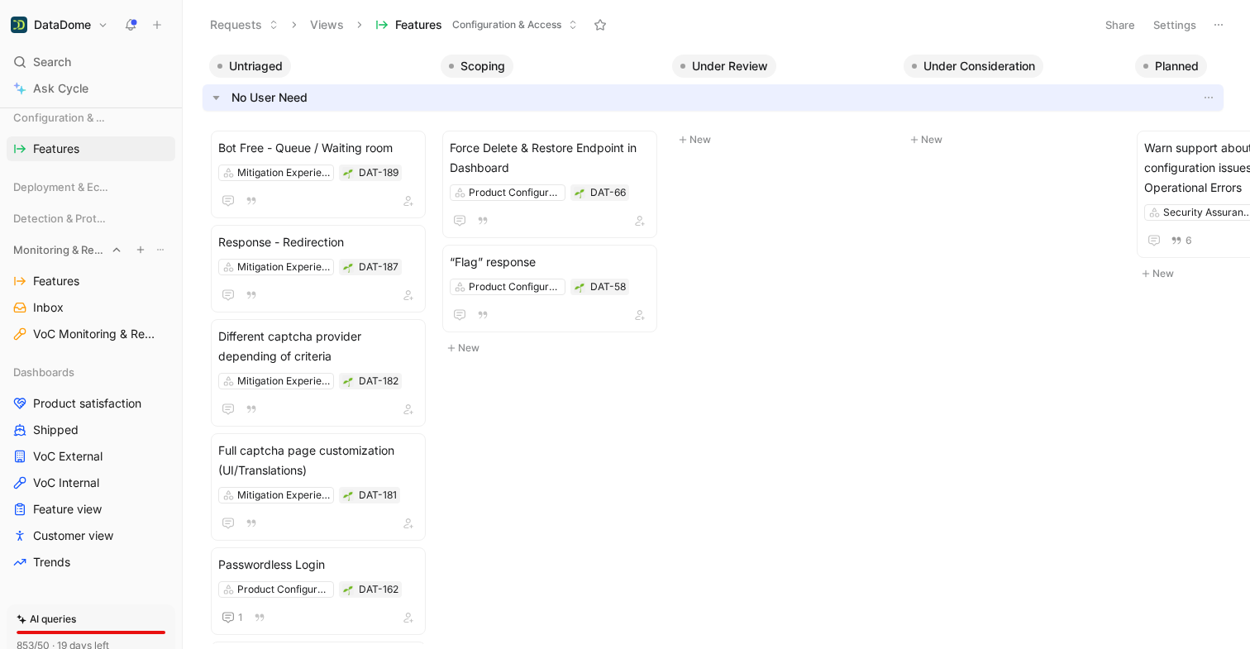
click at [117, 254] on icon at bounding box center [117, 250] width 12 height 12
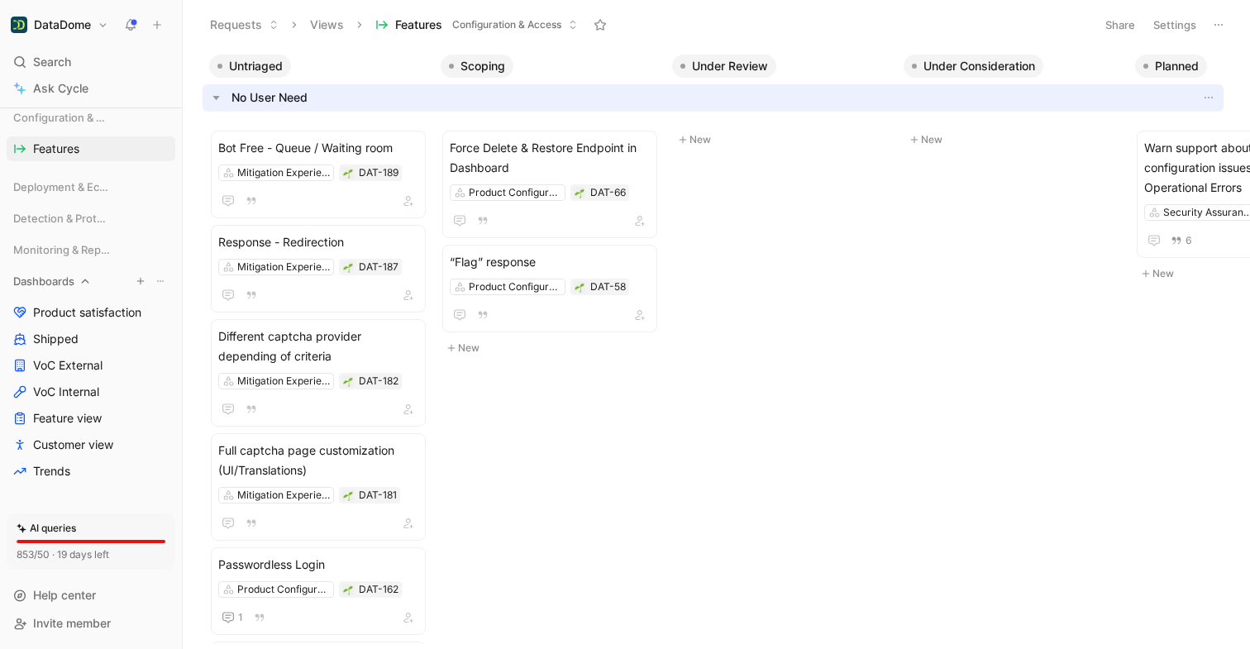
click at [113, 275] on div "Dashboards" at bounding box center [91, 281] width 169 height 25
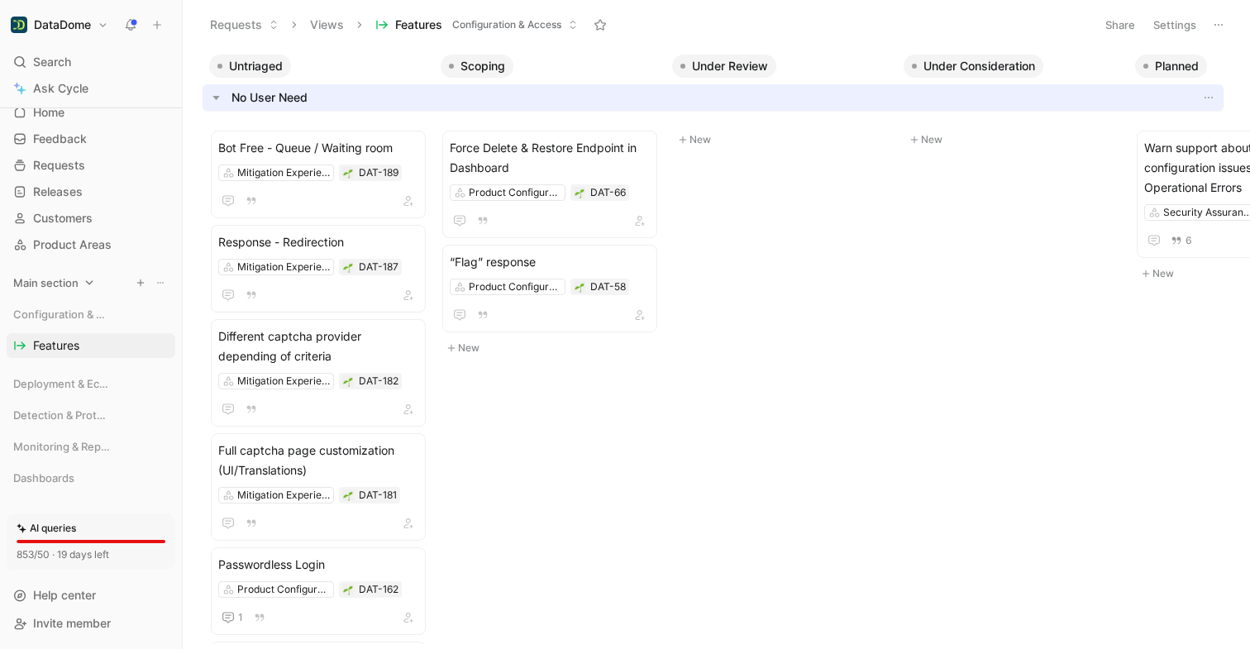
click at [100, 275] on div "Main section" at bounding box center [91, 282] width 169 height 25
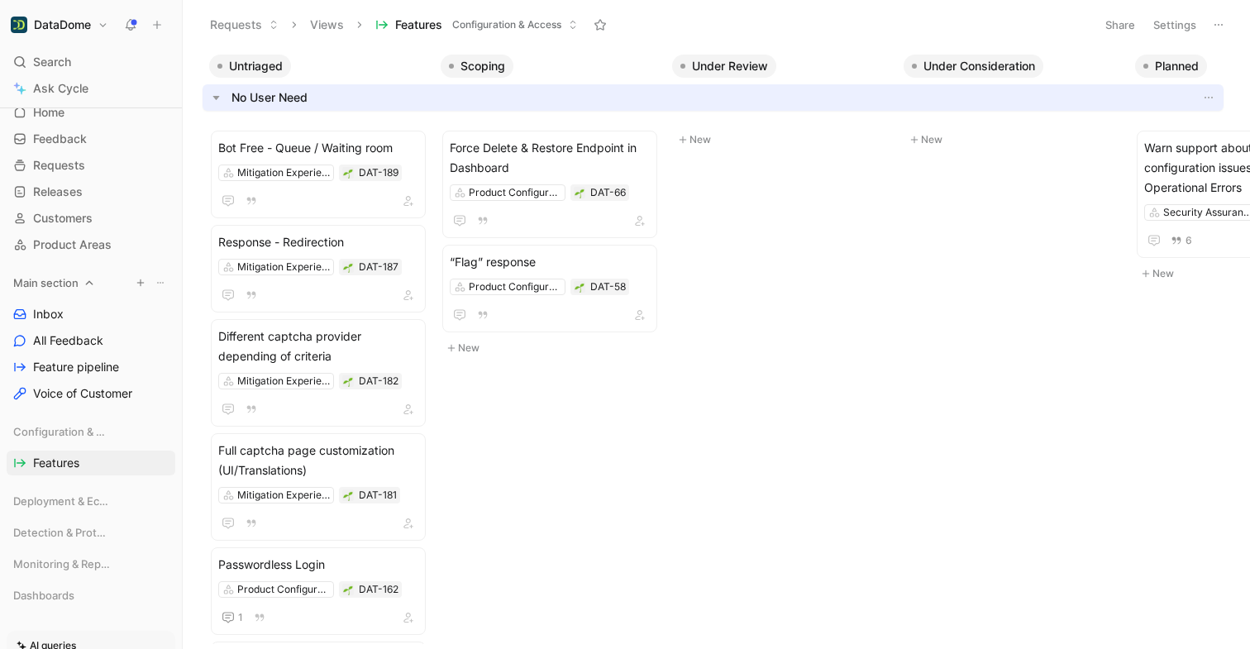
click at [92, 283] on icon at bounding box center [90, 283] width 12 height 12
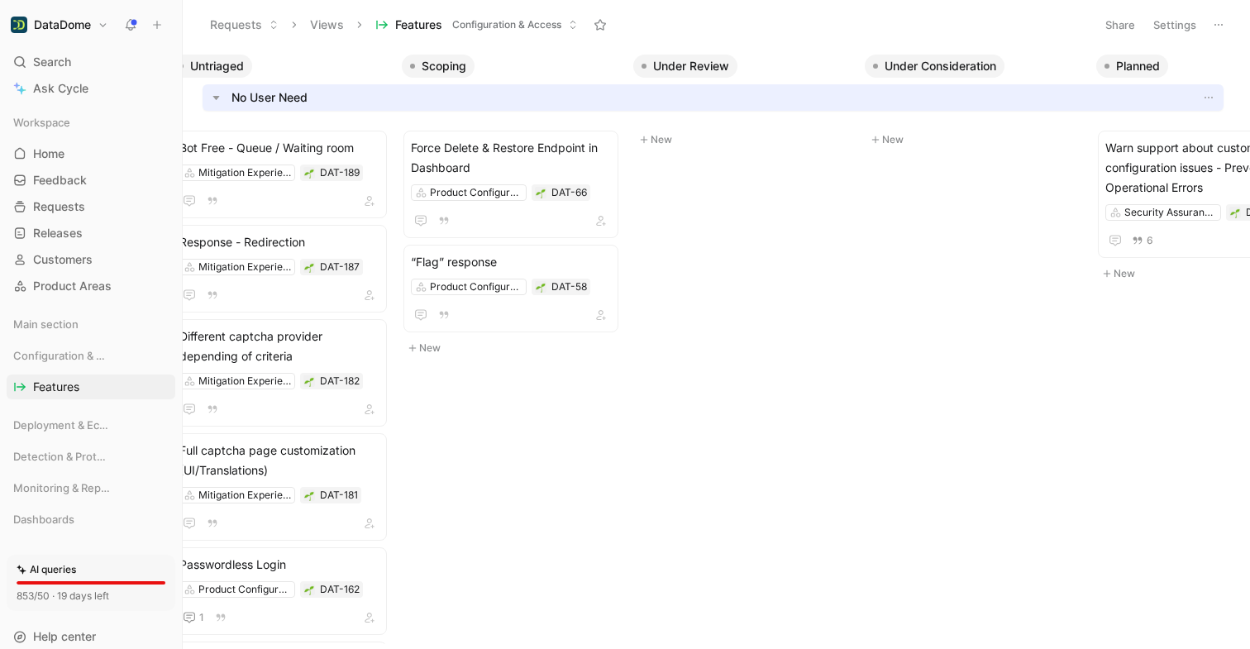
scroll to position [0, 0]
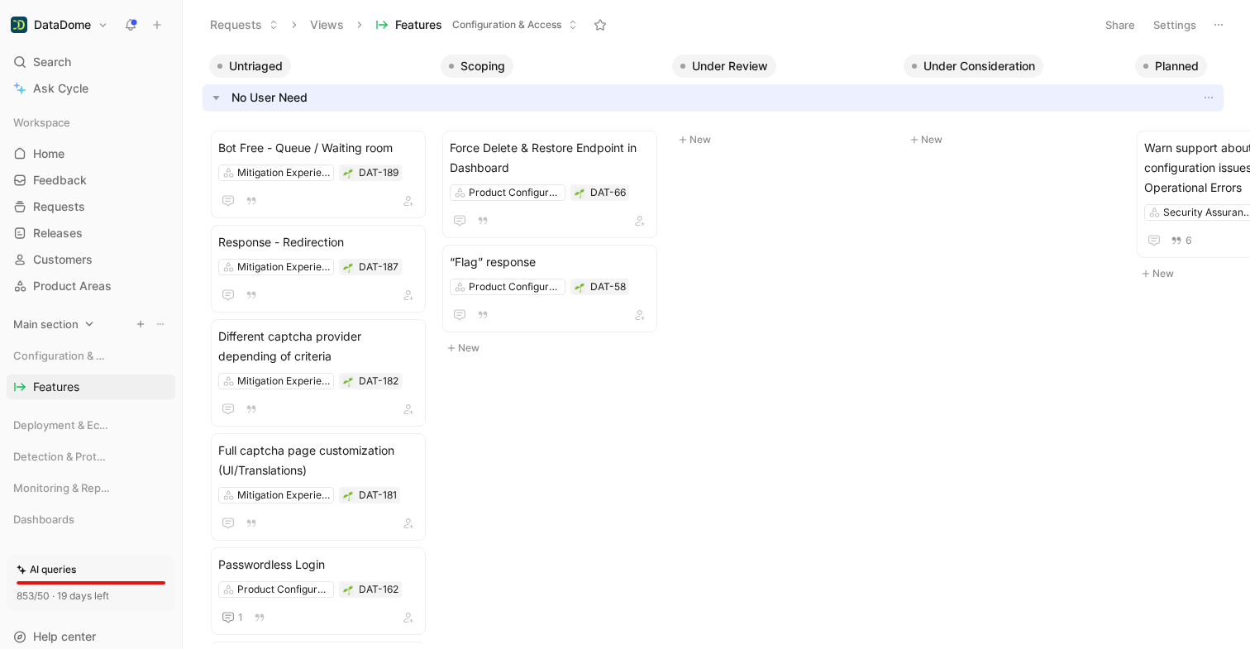
click at [60, 324] on span "Main section" at bounding box center [45, 324] width 65 height 17
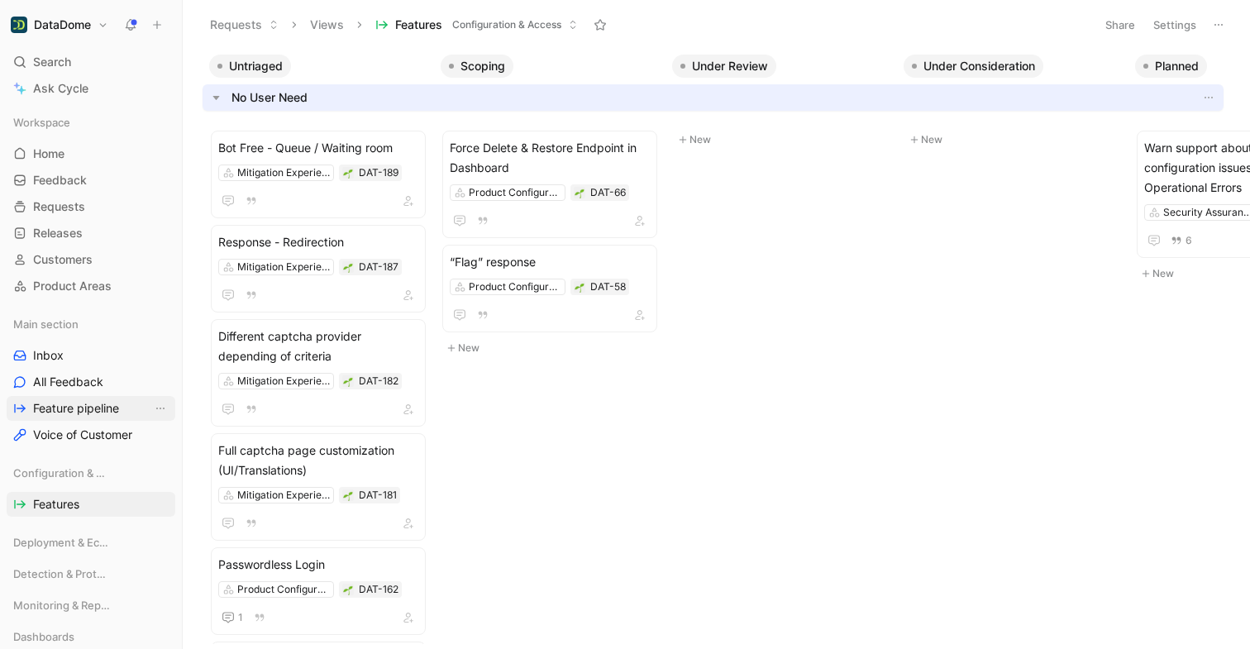
click at [67, 403] on span "Feature pipeline" at bounding box center [76, 408] width 86 height 17
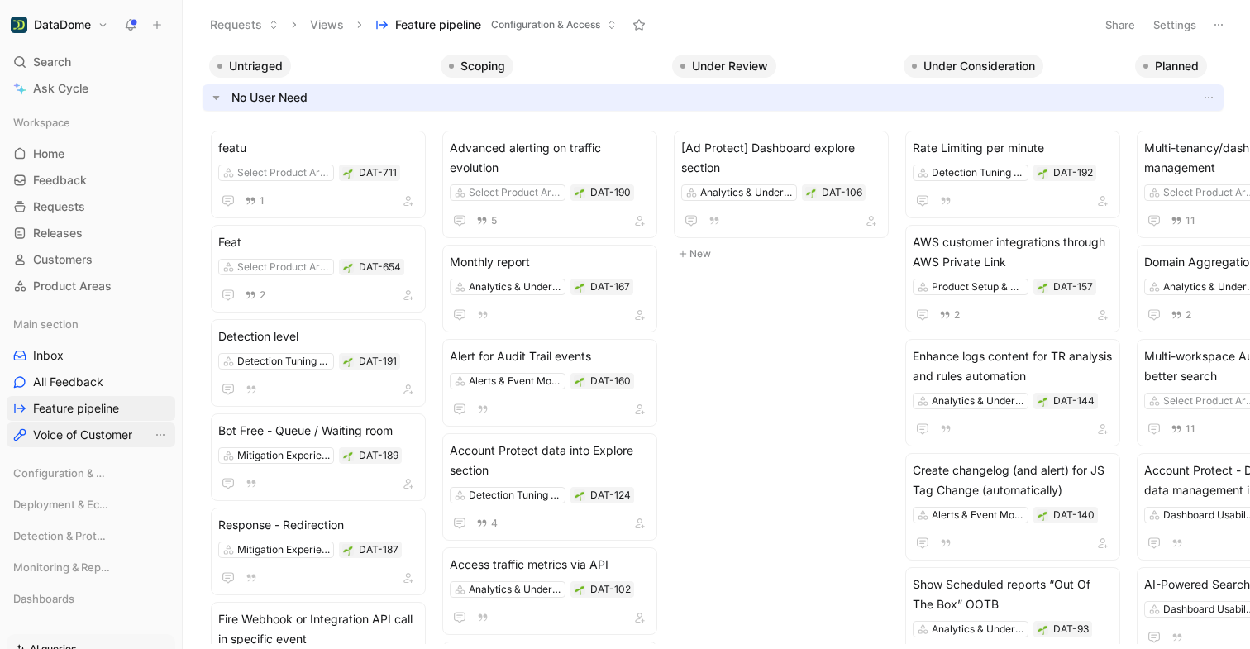
click at [64, 433] on span "Voice of Customer" at bounding box center [82, 435] width 99 height 17
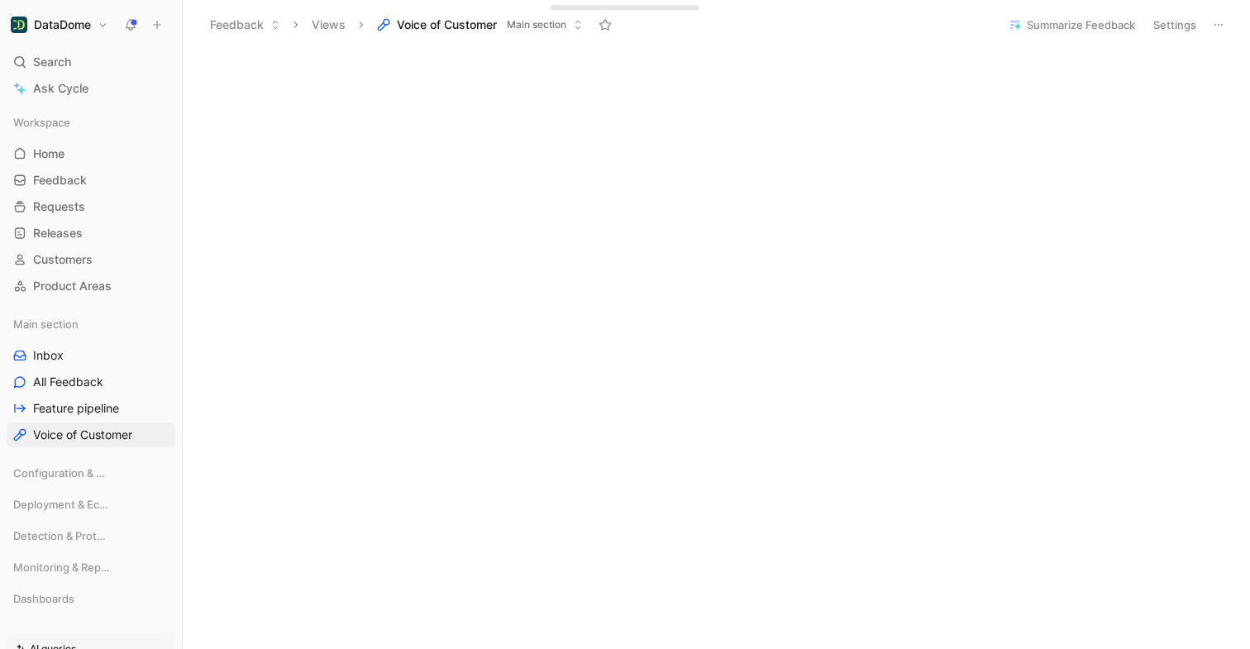
scroll to position [690, 0]
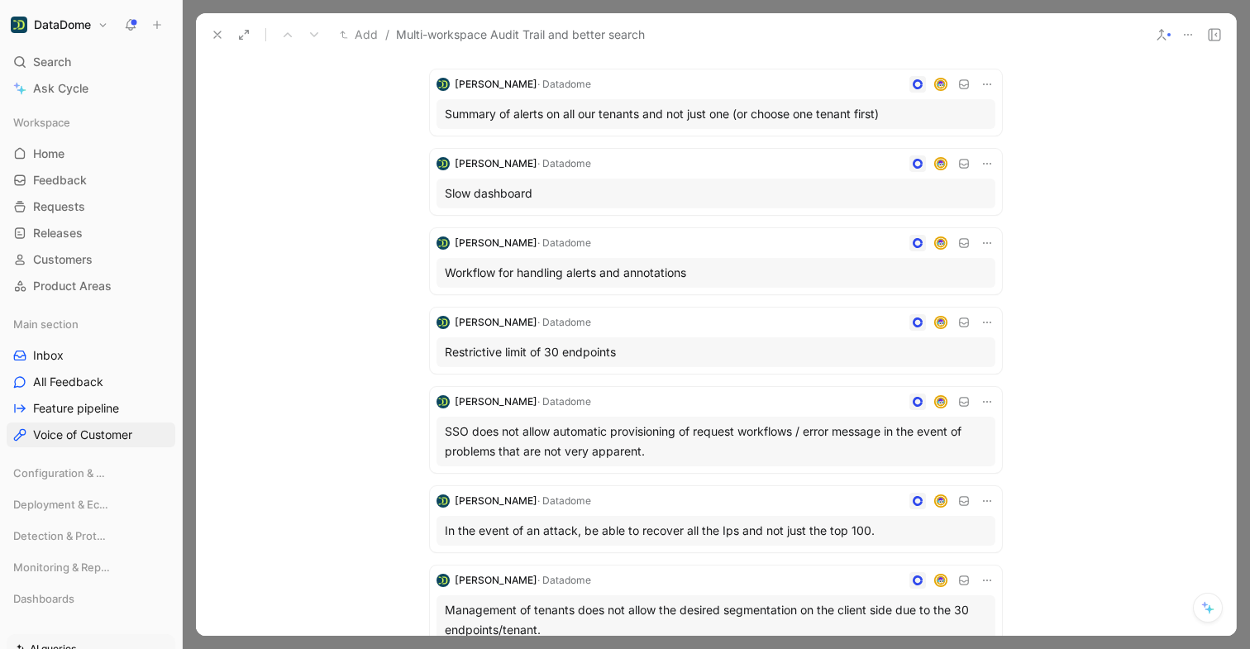
scroll to position [239, 0]
